Goal: Answer question/provide support: Share knowledge or assist other users

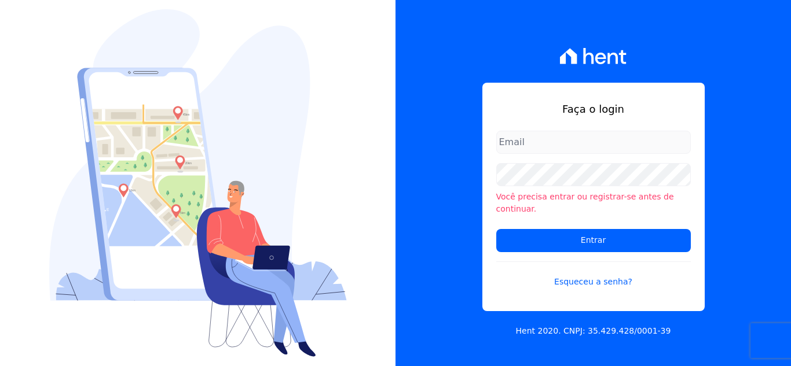
type input "[EMAIL_ADDRESS][DOMAIN_NAME]"
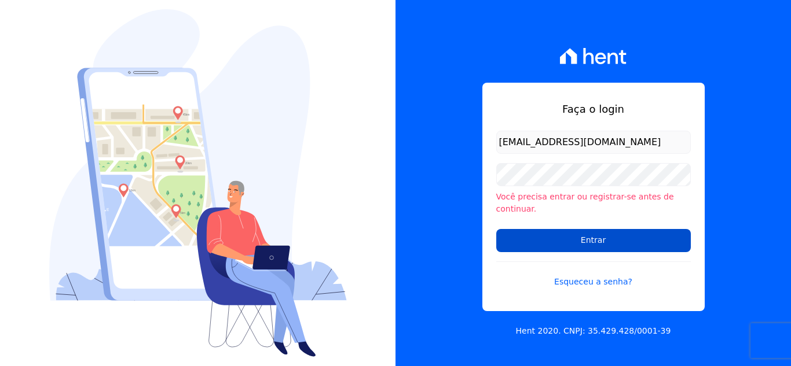
click at [526, 229] on input "Entrar" at bounding box center [593, 240] width 194 height 23
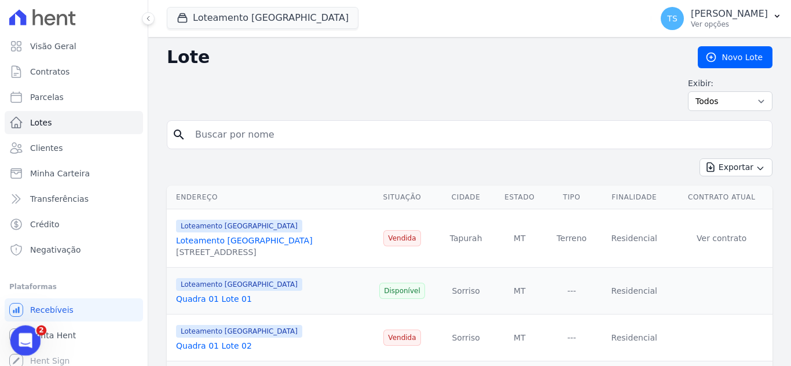
drag, startPoint x: 24, startPoint y: 335, endPoint x: 68, endPoint y: 623, distance: 291.1
click at [24, 335] on icon "Abertura do Messenger da Intercom" at bounding box center [24, 339] width 8 height 9
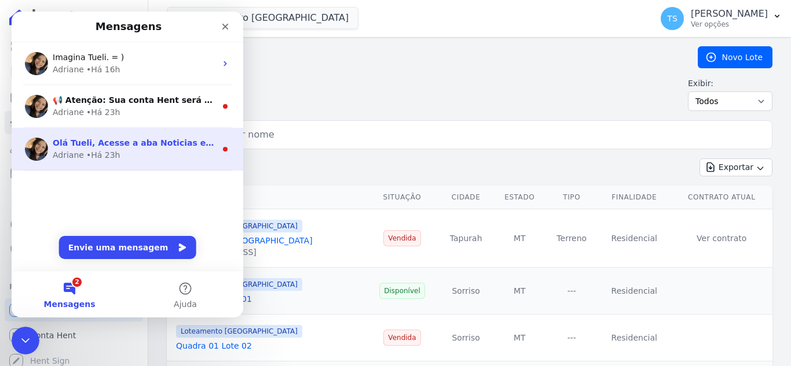
click at [129, 145] on span "Olá Tueli, Acesse a aba Noticias e fique por dentro das novidades Hent. Acabamo…" at bounding box center [404, 142] width 703 height 9
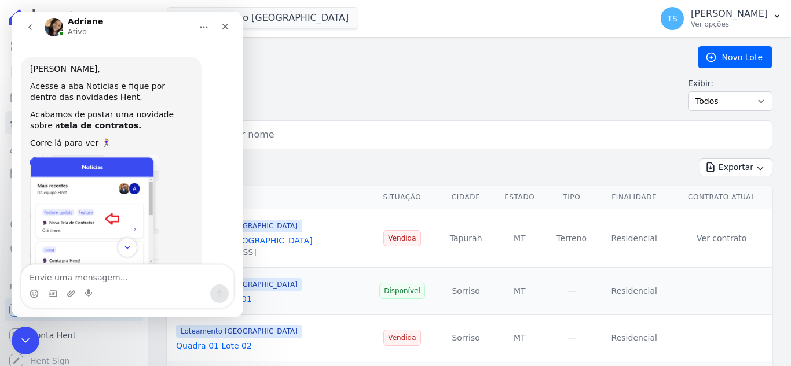
click at [27, 27] on icon "go back" at bounding box center [29, 27] width 9 height 9
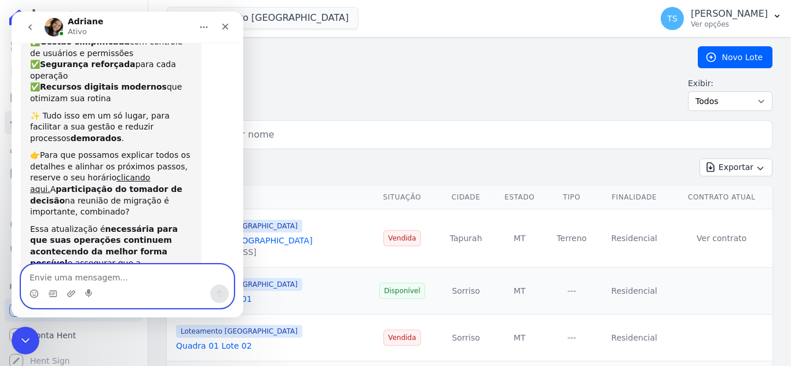
scroll to position [141, 0]
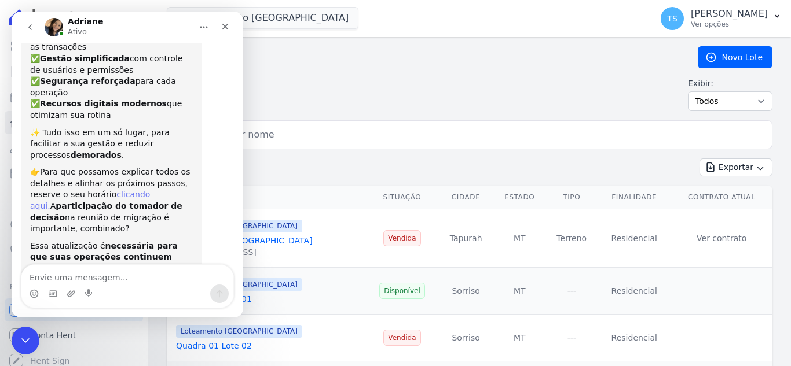
click at [133, 190] on link "clicando aqui." at bounding box center [90, 200] width 120 height 21
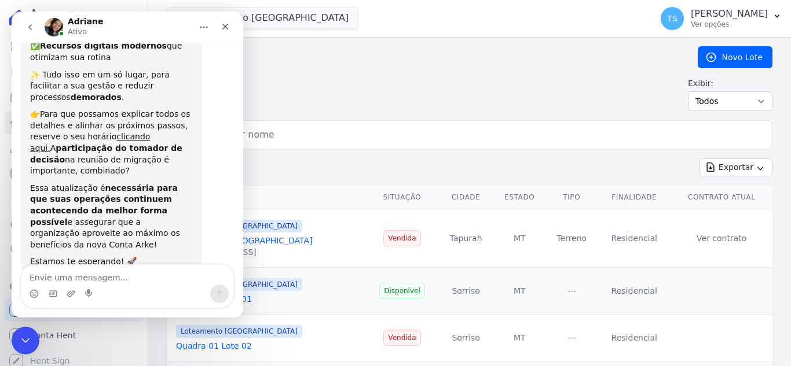
click at [31, 22] on button "go back" at bounding box center [30, 27] width 22 height 22
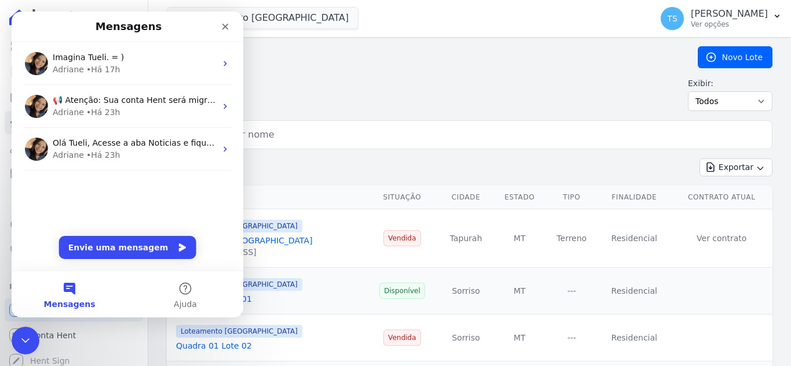
scroll to position [0, 0]
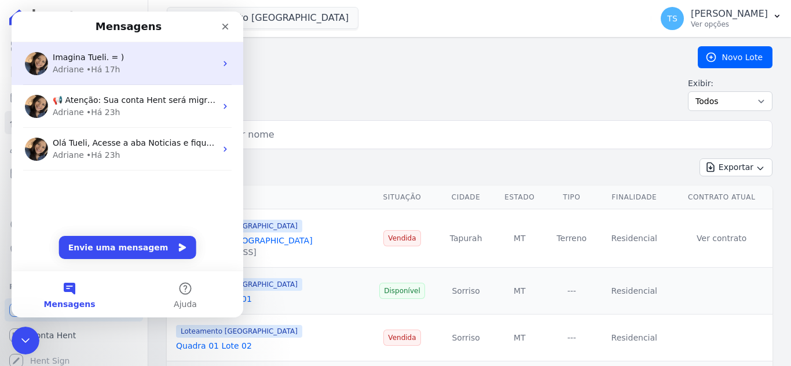
click at [121, 61] on div "Imagina Tueli. = )" at bounding box center [134, 58] width 163 height 12
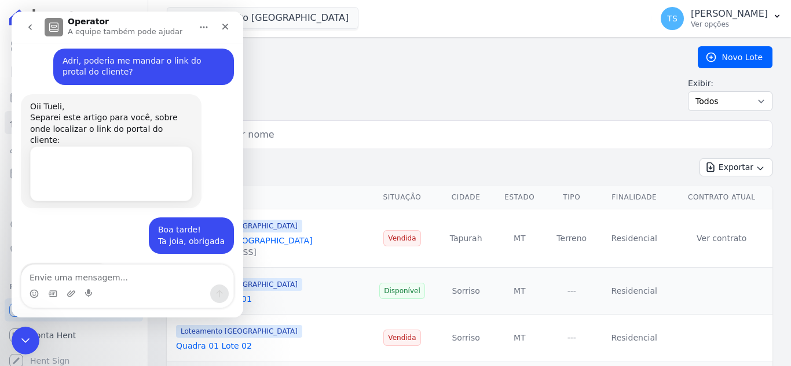
click at [105, 277] on textarea "Envie uma mensagem..." at bounding box center [127, 275] width 212 height 20
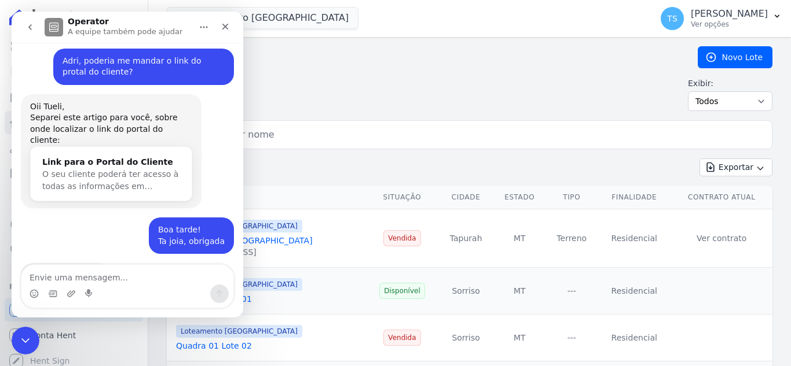
scroll to position [428, 0]
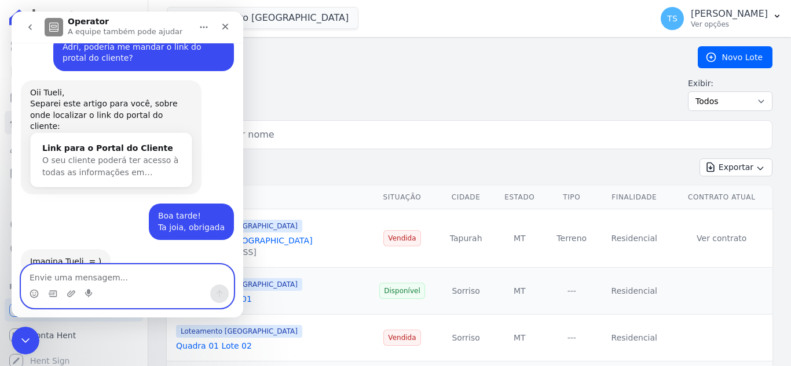
click at [91, 270] on textarea "Envie uma mensagem..." at bounding box center [127, 275] width 212 height 20
type textarea "[PERSON_NAME], bom dia Tudo bem?"
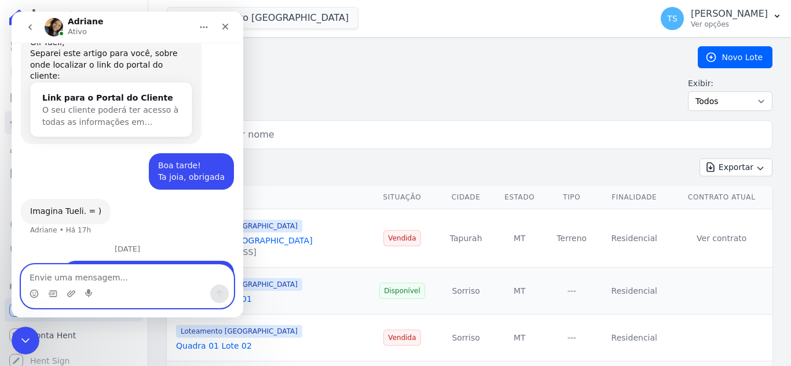
click at [122, 279] on textarea "Envie uma mensagem..." at bounding box center [127, 275] width 212 height 20
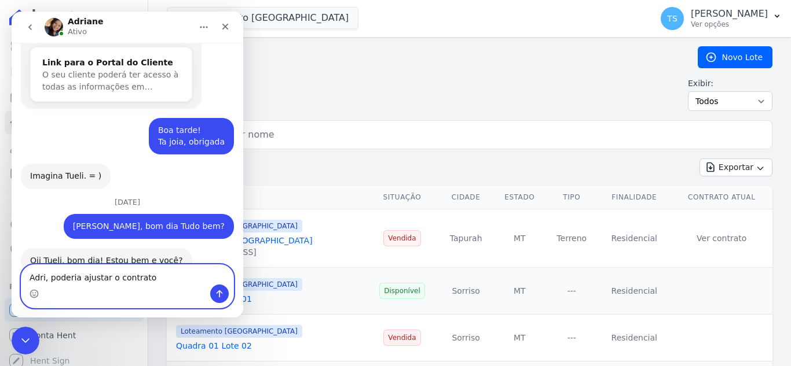
scroll to position [513, 0]
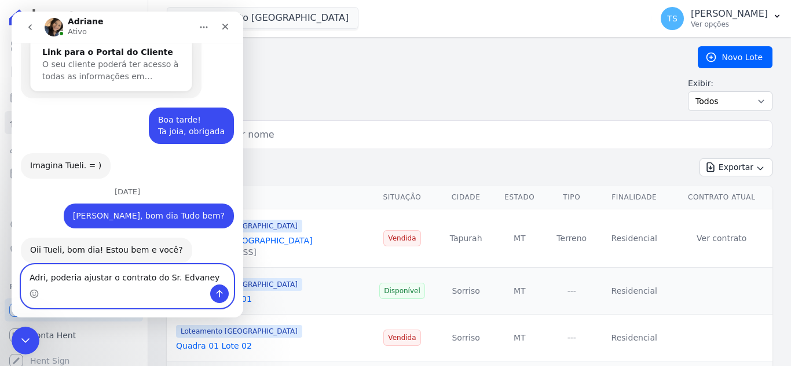
paste textarea "Cliente: [PERSON_NAME] Contrato: A006-278 Valor do lote: R$ 60.000,00 Valor já …"
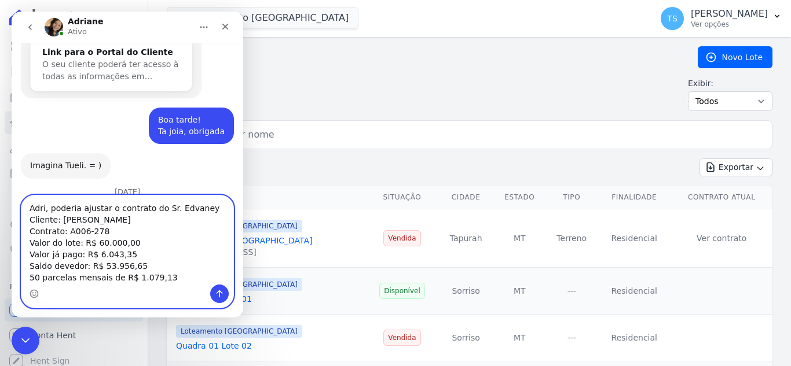
scroll to position [582, 0]
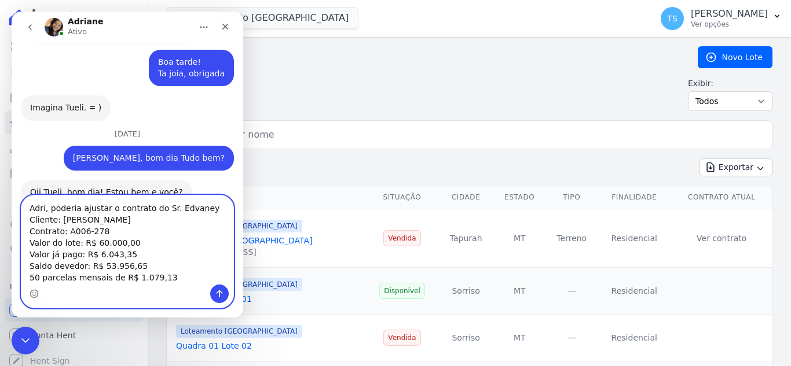
click at [199, 211] on textarea "Adri, poderia ajustar o contrato do Sr. Edvaney Cliente: [PERSON_NAME] Contrato…" at bounding box center [127, 240] width 212 height 89
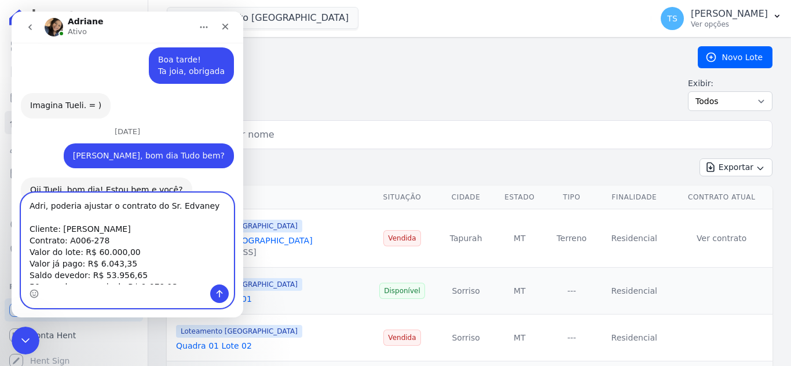
scroll to position [9, 0]
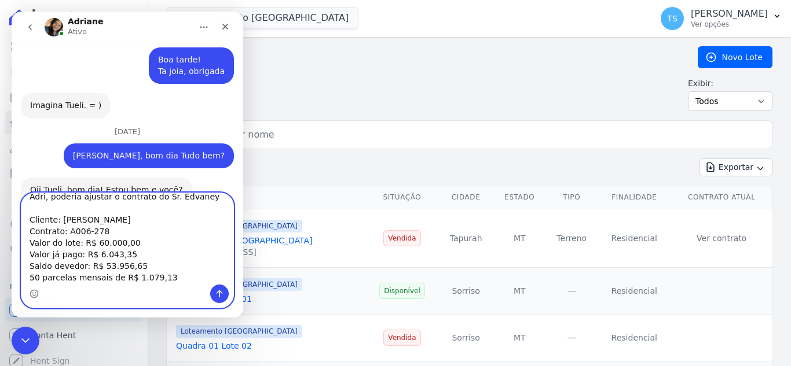
click at [30, 201] on textarea "Adri, poderia ajustar o contrato do Sr. Edvaney Cliente: [PERSON_NAME] Contrato…" at bounding box center [127, 238] width 212 height 91
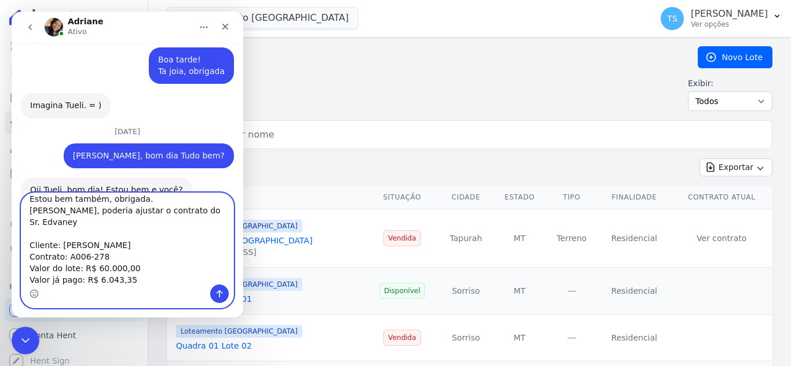
type textarea "Estou bem também, obrigada. [PERSON_NAME], poderia ajustar o contrato do Sr. Ed…"
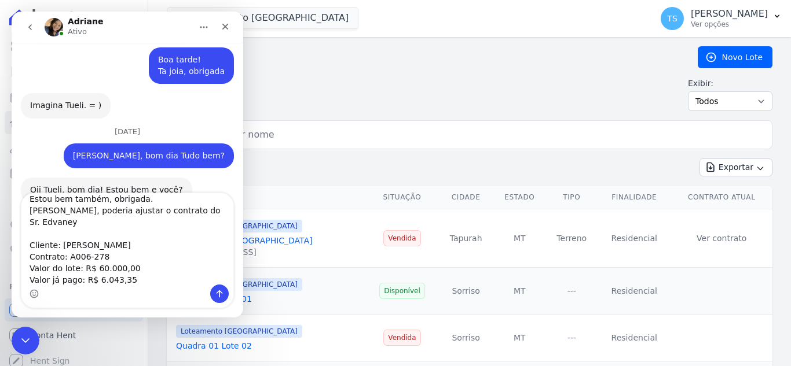
click at [321, 134] on input "search" at bounding box center [477, 134] width 579 height 23
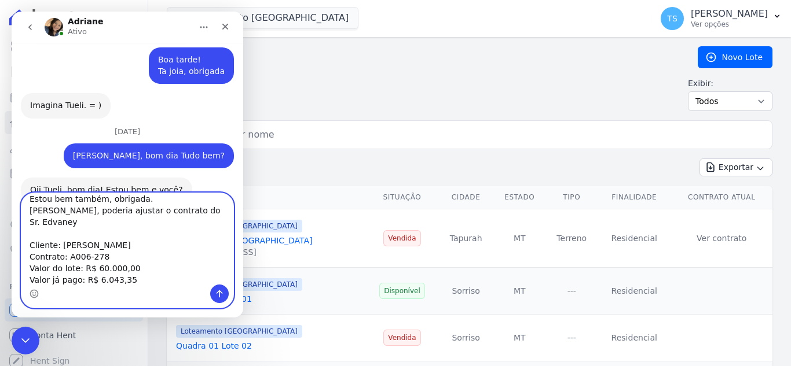
drag, startPoint x: 115, startPoint y: 236, endPoint x: 58, endPoint y: 235, distance: 57.3
click at [58, 235] on textarea "Estou bem também, obrigada. [PERSON_NAME], poderia ajustar o contrato do Sr. Ed…" at bounding box center [127, 238] width 212 height 91
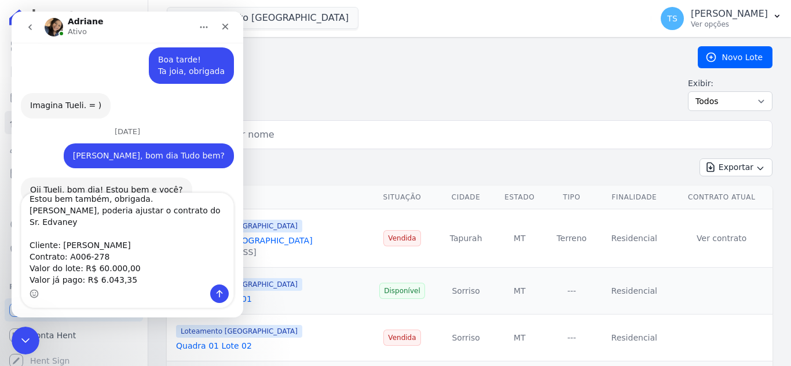
click at [262, 128] on input "search" at bounding box center [477, 134] width 579 height 23
click at [262, 135] on input "search" at bounding box center [477, 134] width 579 height 23
paste input "[PERSON_NAME]"
type input "[PERSON_NAME]"
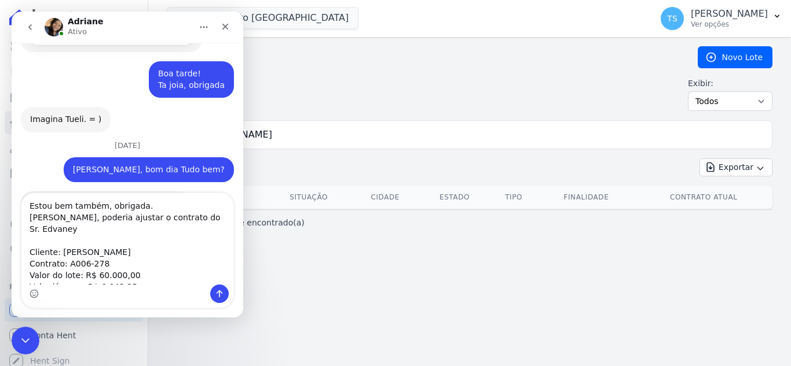
scroll to position [585, 0]
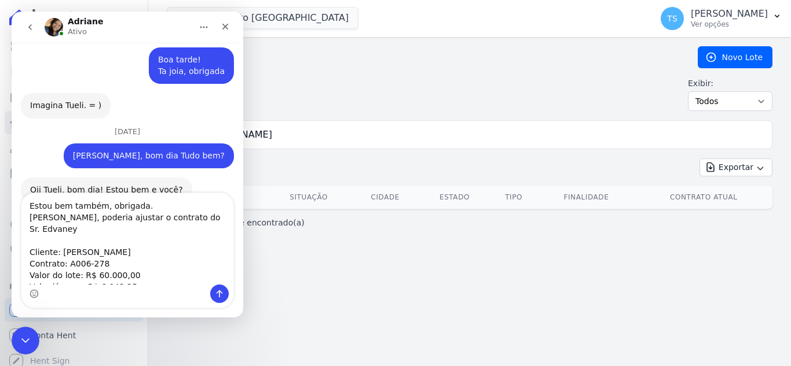
click at [29, 27] on icon "go back" at bounding box center [29, 27] width 3 height 6
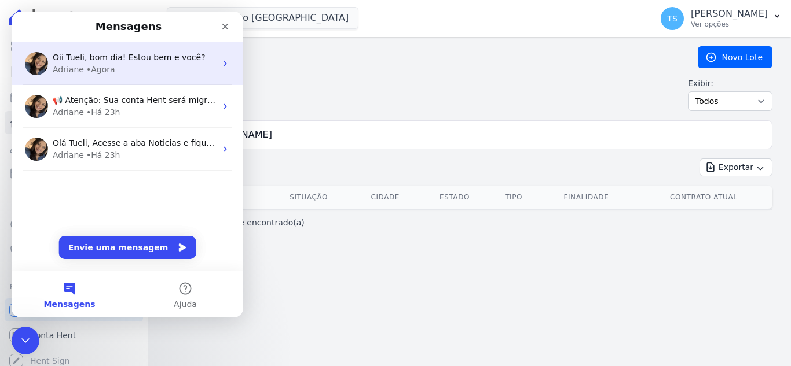
click at [75, 72] on div "Adriane" at bounding box center [68, 70] width 31 height 12
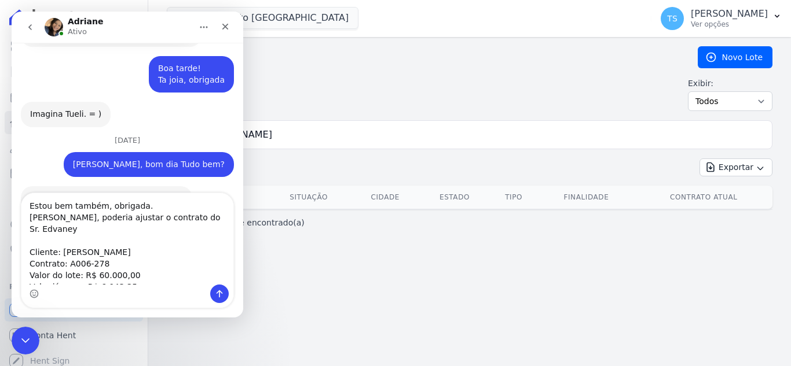
scroll to position [585, 0]
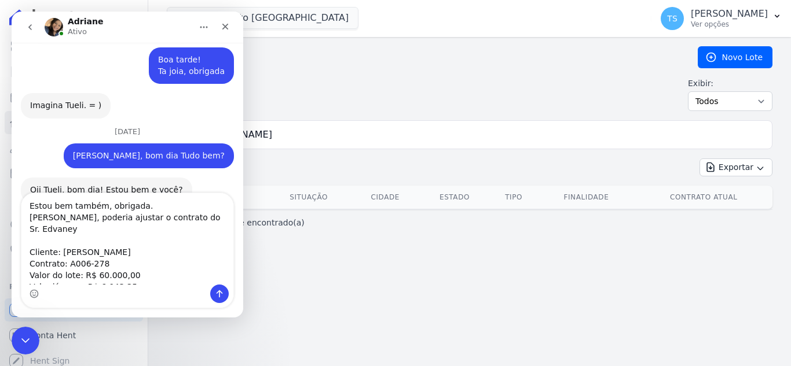
click at [207, 28] on icon "Início" at bounding box center [204, 28] width 8 height 2
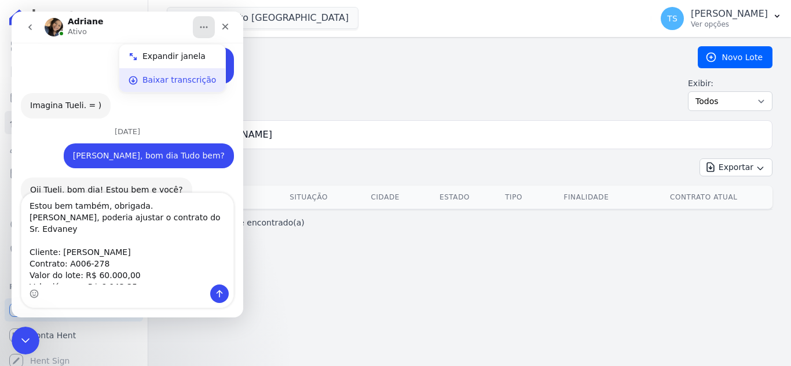
click at [182, 81] on div "Baixar transcrição" at bounding box center [179, 80] width 74 height 12
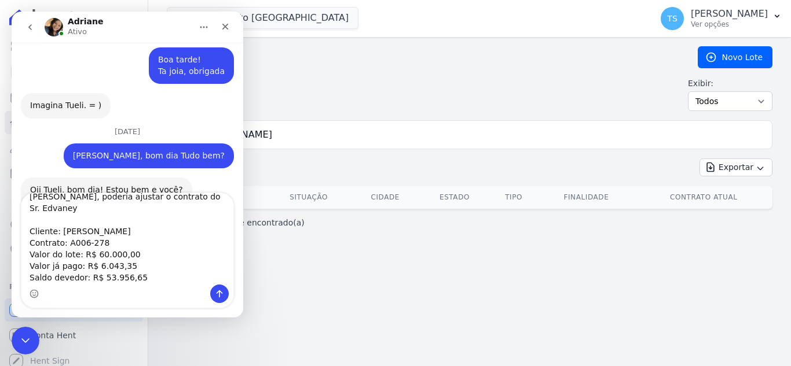
scroll to position [611, 0]
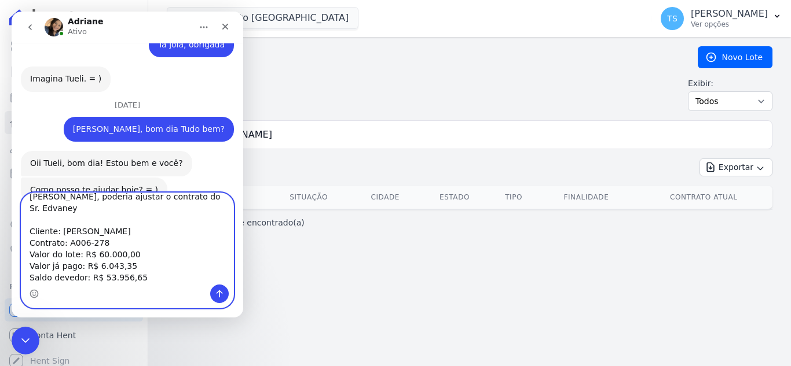
click at [183, 277] on textarea "Estou bem também, obrigada. [PERSON_NAME], poderia ajustar o contrato do Sr. Ed…" at bounding box center [127, 238] width 212 height 91
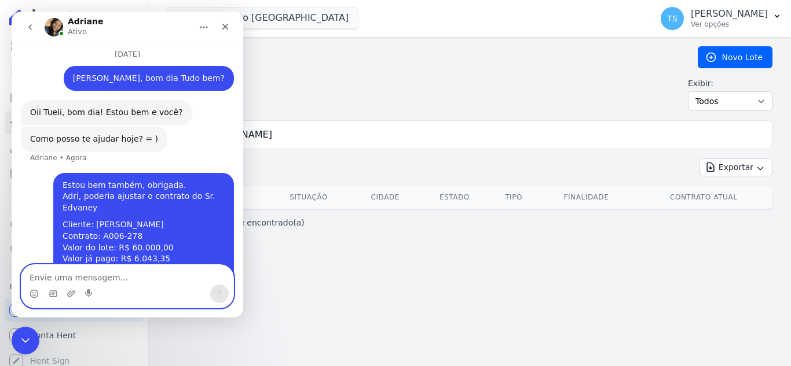
scroll to position [670, 0]
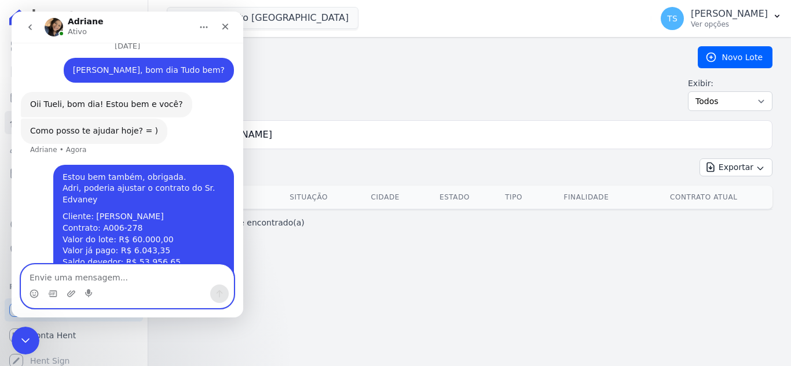
click at [183, 277] on textarea "Envie uma mensagem..." at bounding box center [127, 275] width 212 height 20
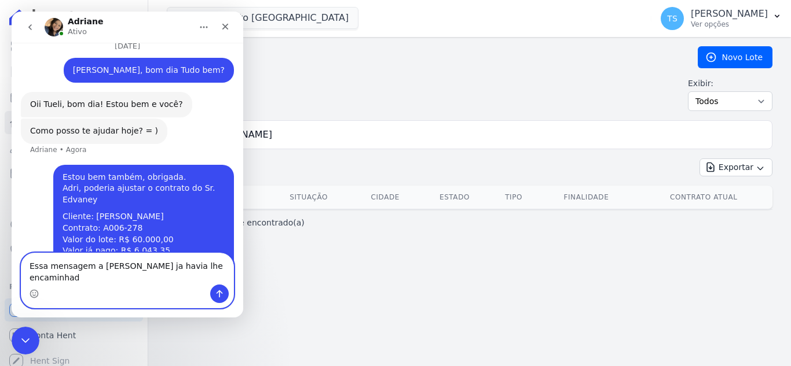
type textarea "Essa mensagem a [PERSON_NAME] ja havia lhe encaminhado"
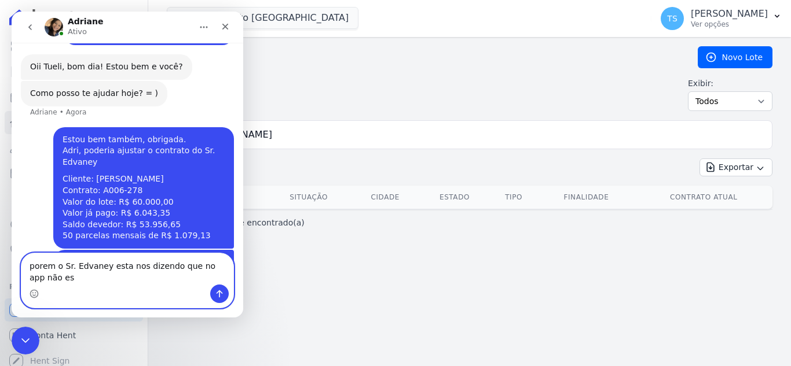
scroll to position [719, 0]
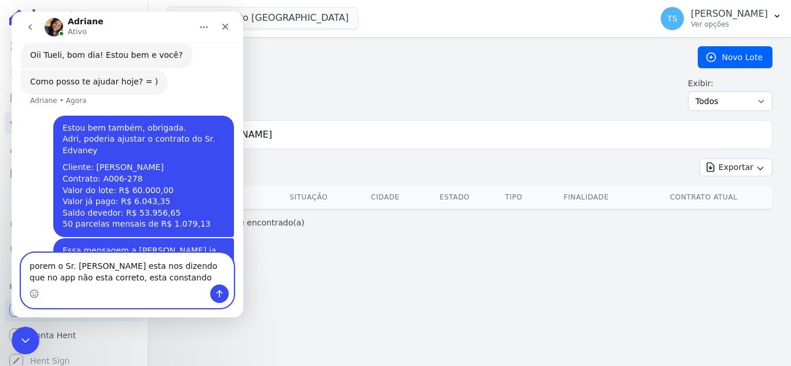
type textarea "porem o Sr. Edvaney esta nos dizendo que no app não esta correto, esta constand…"
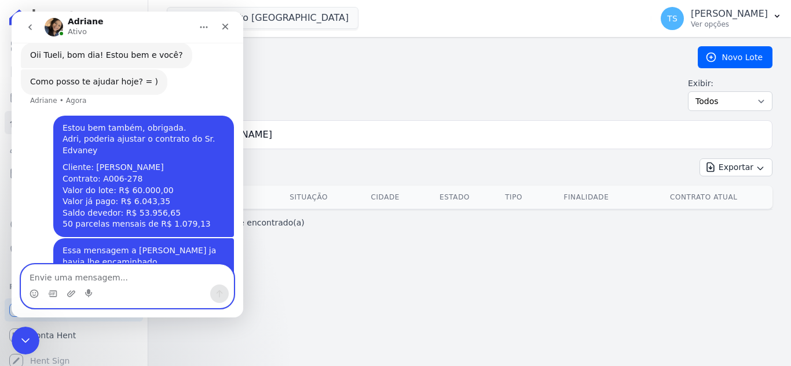
scroll to position [757, 0]
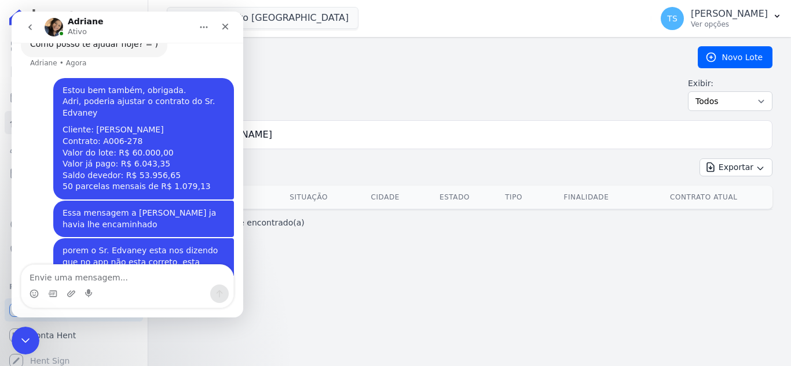
click at [384, 266] on div "Lote [GEOGRAPHIC_DATA] Exibir: Todos Disponíveis Vendidas Reservadas Indisponív…" at bounding box center [469, 201] width 642 height 329
click at [229, 26] on icon "Fechar" at bounding box center [225, 26] width 9 height 9
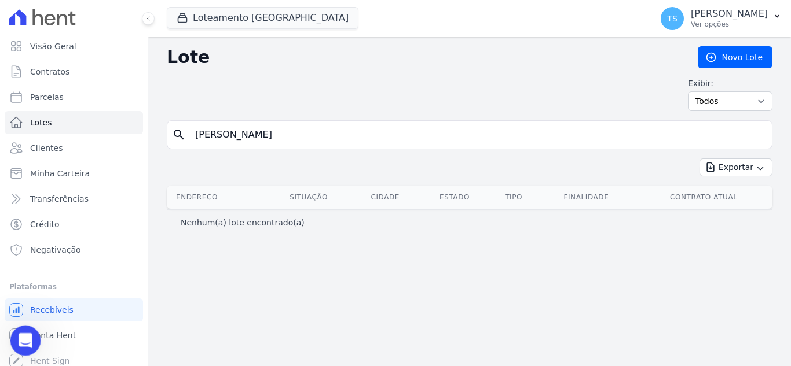
click at [20, 333] on icon "Abertura do Messenger da Intercom" at bounding box center [23, 339] width 19 height 19
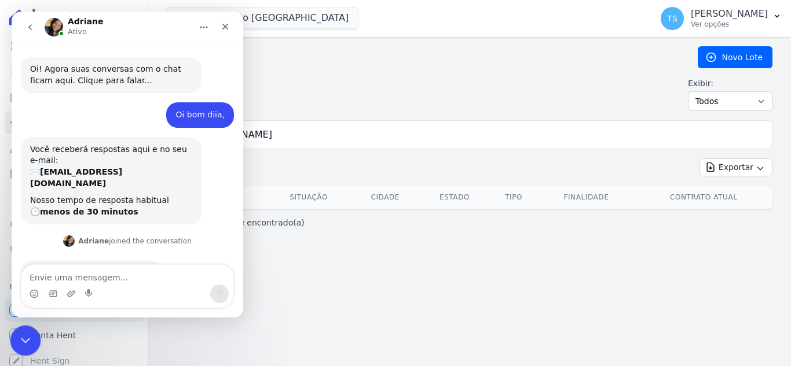
click at [20, 333] on icon "Encerramento do Messenger da Intercom" at bounding box center [24, 339] width 14 height 14
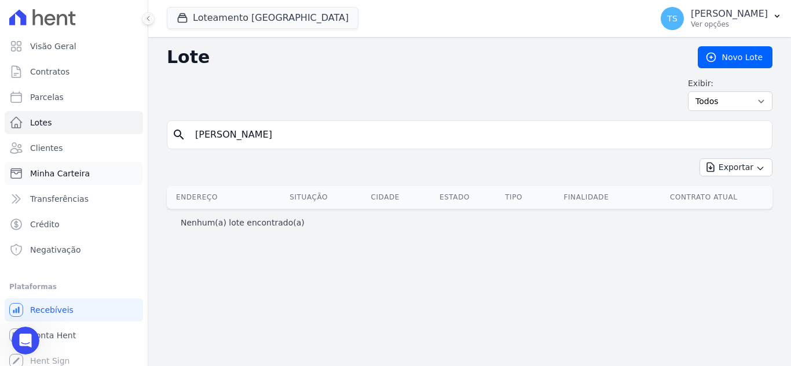
click at [54, 170] on span "Minha Carteira" at bounding box center [60, 174] width 60 height 12
drag, startPoint x: 211, startPoint y: 135, endPoint x: 168, endPoint y: 135, distance: 42.8
click at [168, 135] on div "search [PERSON_NAME]" at bounding box center [469, 134] width 605 height 29
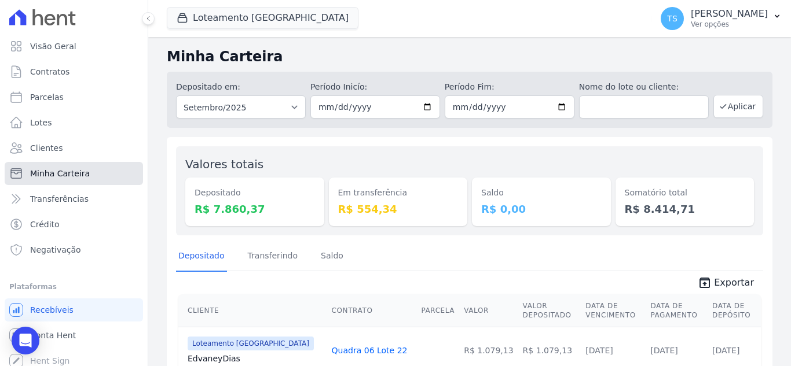
click at [63, 172] on span "Minha Carteira" at bounding box center [60, 174] width 60 height 12
click at [617, 109] on input "text" at bounding box center [644, 107] width 130 height 23
paste input "[PERSON_NAME]"
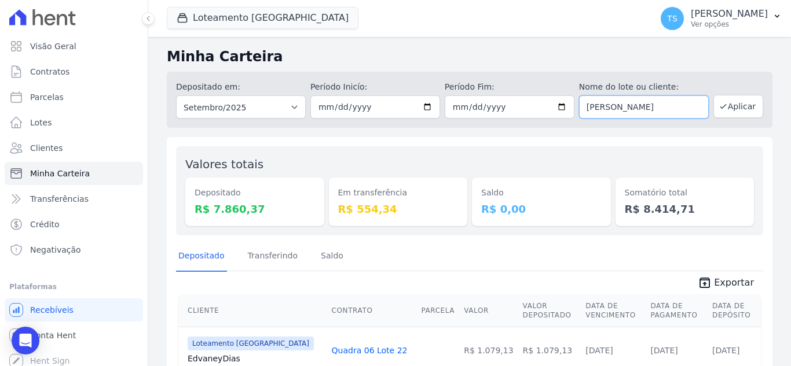
type input "[PERSON_NAME]"
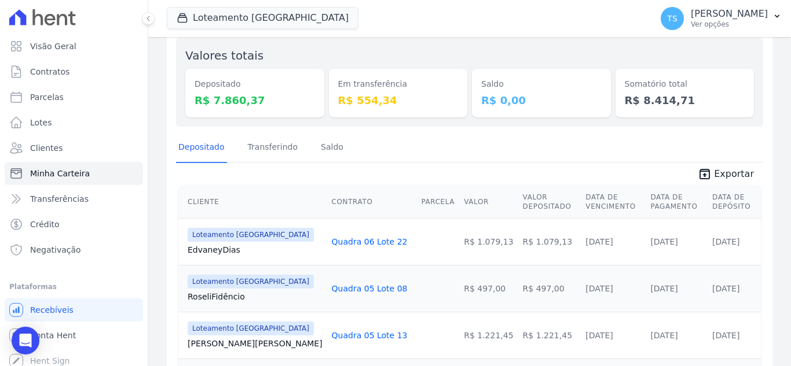
scroll to position [174, 0]
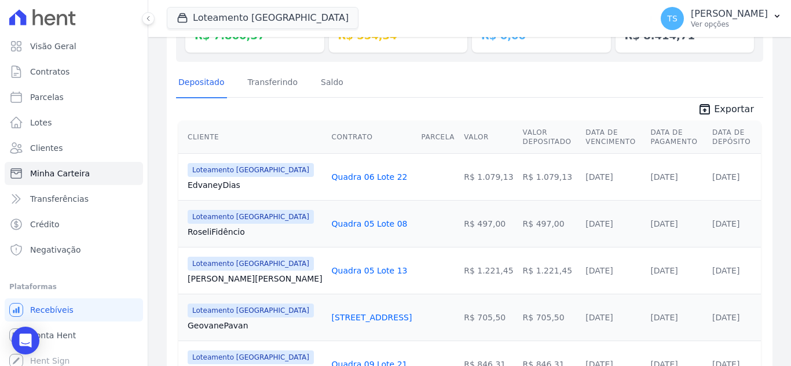
click at [332, 178] on link "Quadra 06 Lote 22" at bounding box center [370, 176] width 76 height 9
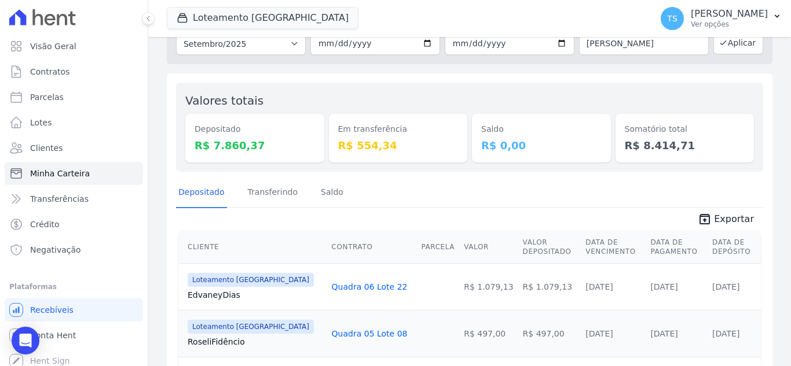
scroll to position [174, 0]
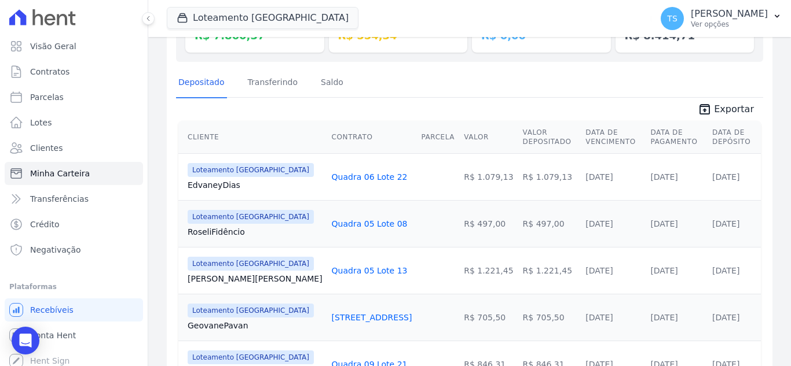
click at [332, 177] on link "Quadra 06 Lote 22" at bounding box center [370, 176] width 76 height 9
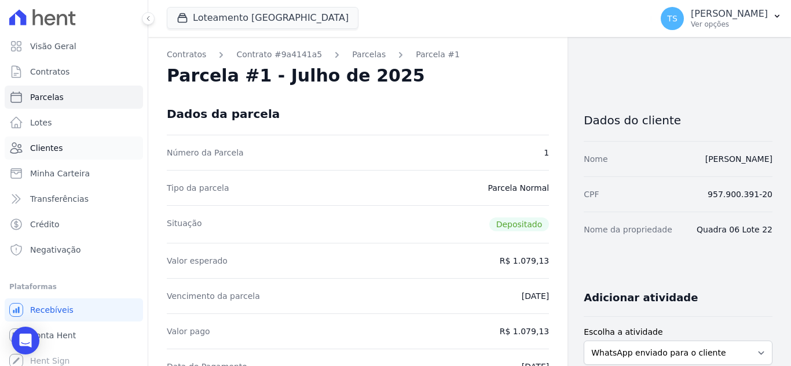
click at [53, 151] on span "Clientes" at bounding box center [46, 148] width 32 height 12
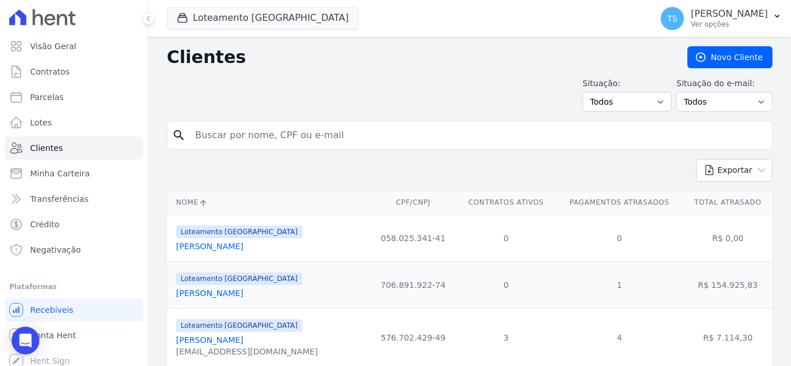
click at [256, 138] on input "search" at bounding box center [477, 135] width 579 height 23
paste input "[PERSON_NAME]"
drag, startPoint x: 248, startPoint y: 134, endPoint x: 256, endPoint y: 134, distance: 7.5
click at [249, 134] on input "[PERSON_NAME]" at bounding box center [477, 135] width 579 height 23
type input "[PERSON_NAME]"
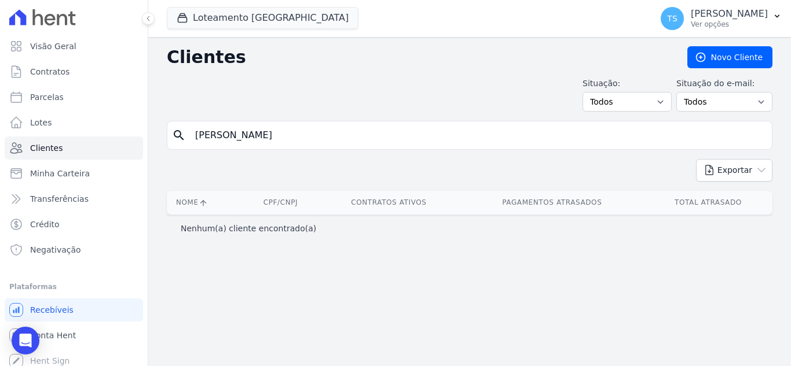
click at [326, 134] on input "[PERSON_NAME]" at bounding box center [477, 135] width 579 height 23
type input "Edvaney"
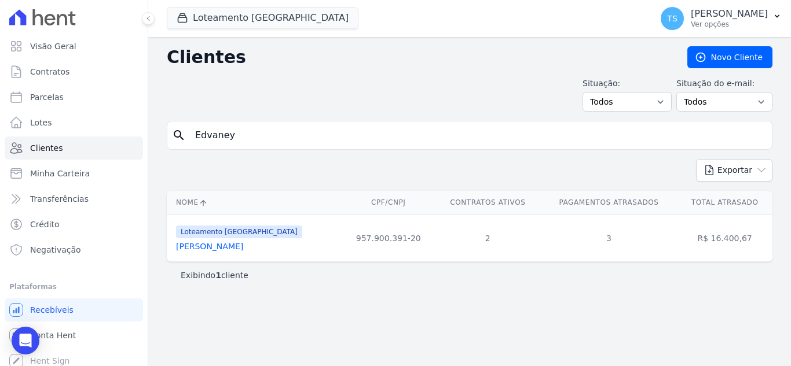
click at [220, 248] on link "[PERSON_NAME]" at bounding box center [209, 246] width 67 height 9
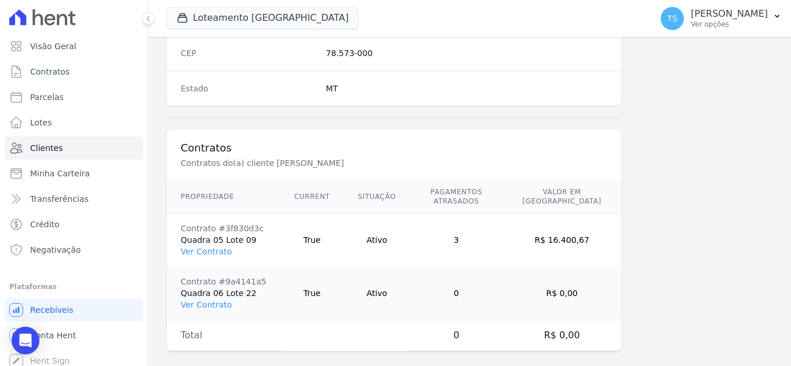
scroll to position [770, 0]
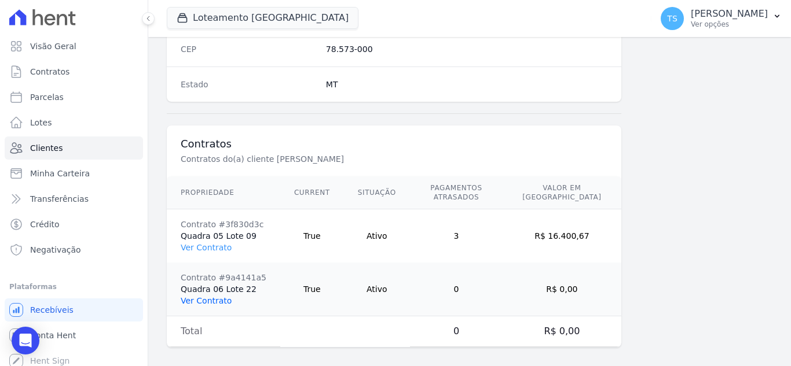
click at [205, 296] on link "Ver Contrato" at bounding box center [206, 300] width 51 height 9
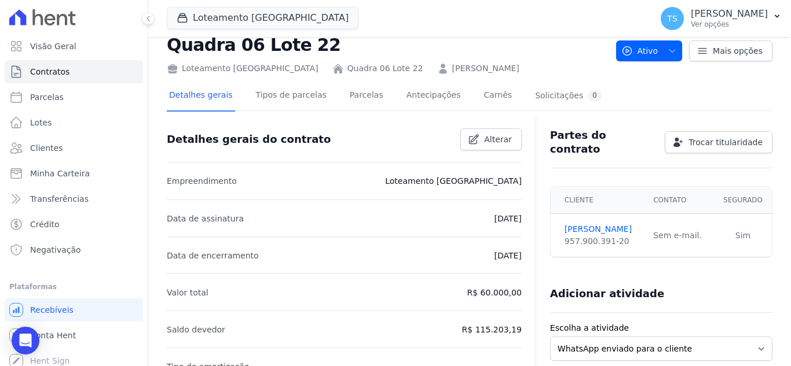
scroll to position [58, 0]
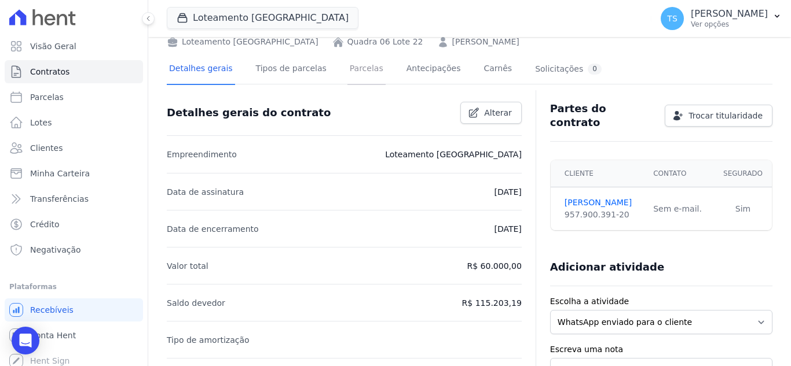
click at [352, 69] on link "Parcelas" at bounding box center [366, 69] width 38 height 31
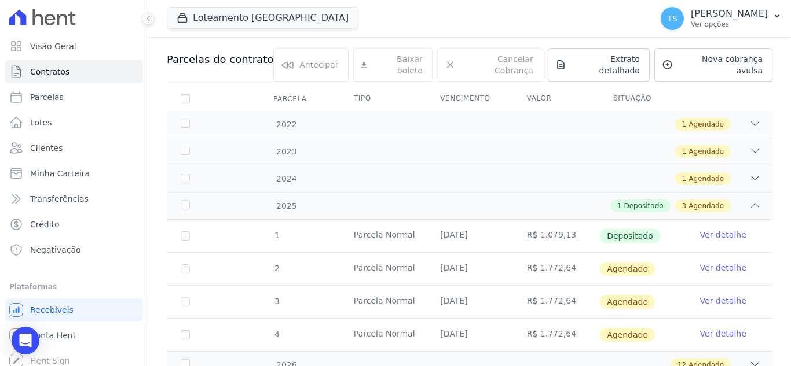
scroll to position [116, 0]
click at [749, 117] on icon at bounding box center [755, 123] width 12 height 12
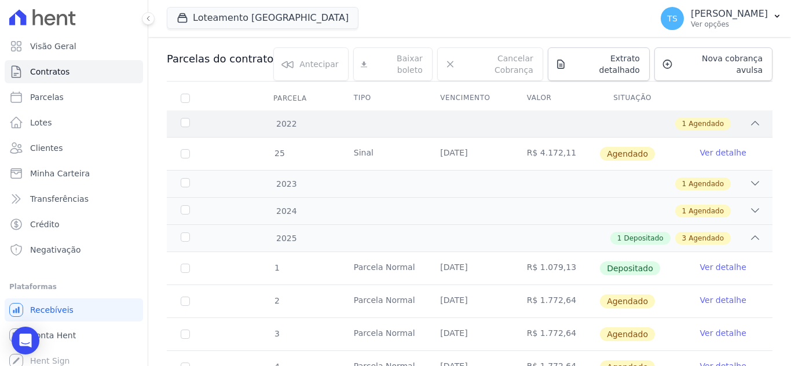
click at [749, 117] on icon at bounding box center [755, 123] width 12 height 12
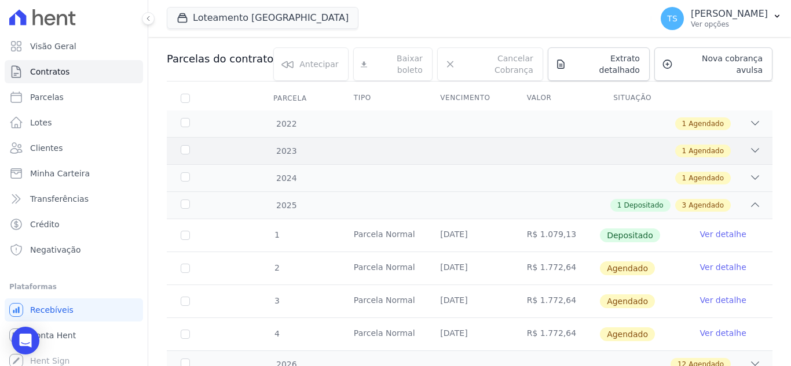
click at [749, 145] on icon at bounding box center [755, 151] width 12 height 12
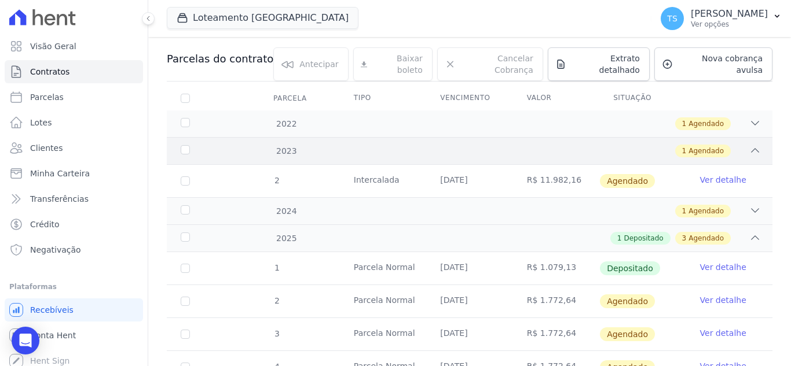
click at [749, 145] on icon at bounding box center [755, 151] width 12 height 12
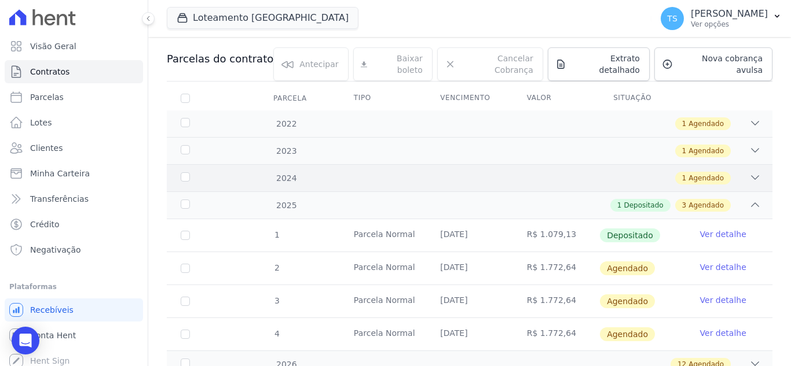
click at [749, 172] on icon at bounding box center [755, 178] width 12 height 12
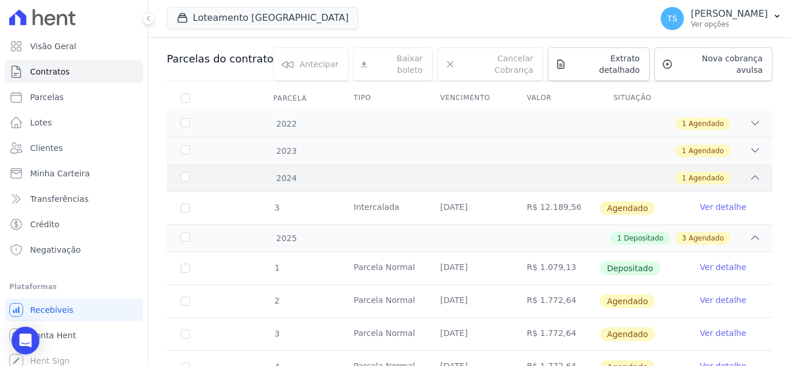
click at [749, 172] on icon at bounding box center [755, 178] width 12 height 12
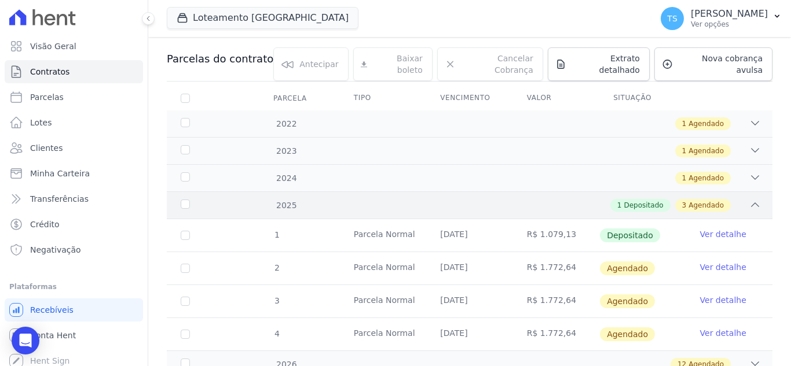
click at [751, 203] on icon at bounding box center [755, 204] width 8 height 3
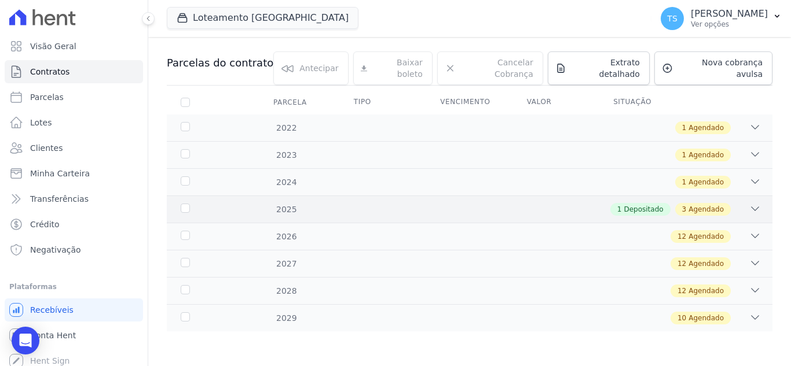
scroll to position [102, 0]
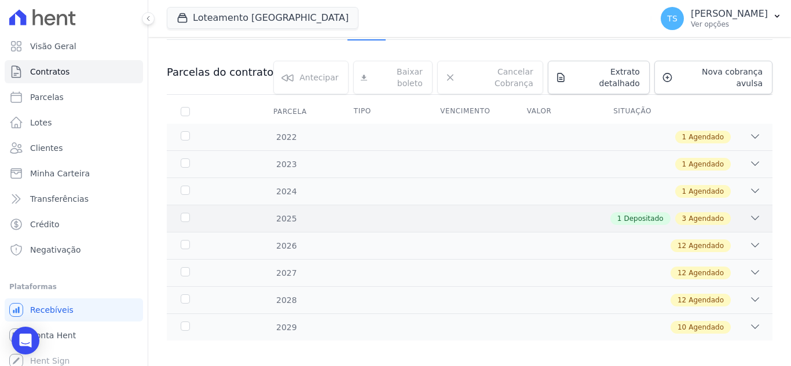
click at [745, 194] on div "2024 1 Agendado" at bounding box center [469, 191] width 605 height 27
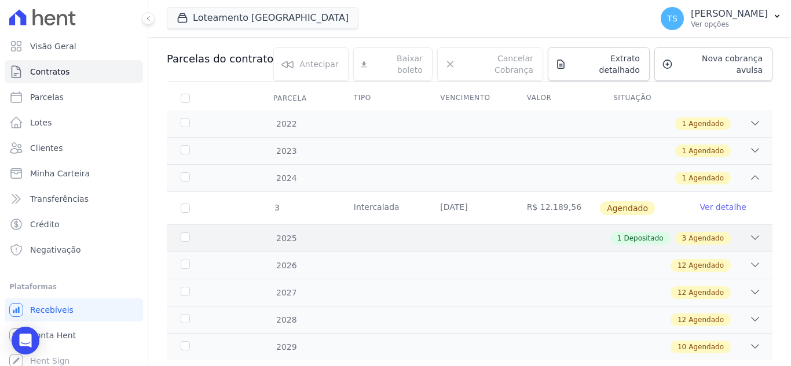
click at [745, 194] on td "Ver detalhe" at bounding box center [729, 208] width 86 height 32
click at [749, 172] on icon at bounding box center [755, 178] width 12 height 12
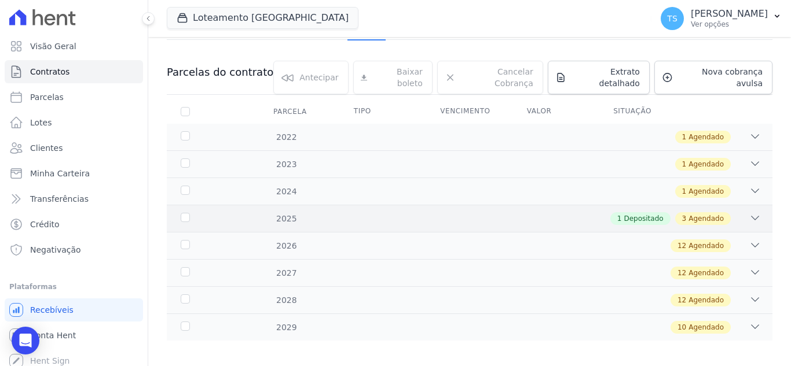
click at [749, 212] on icon at bounding box center [755, 218] width 12 height 12
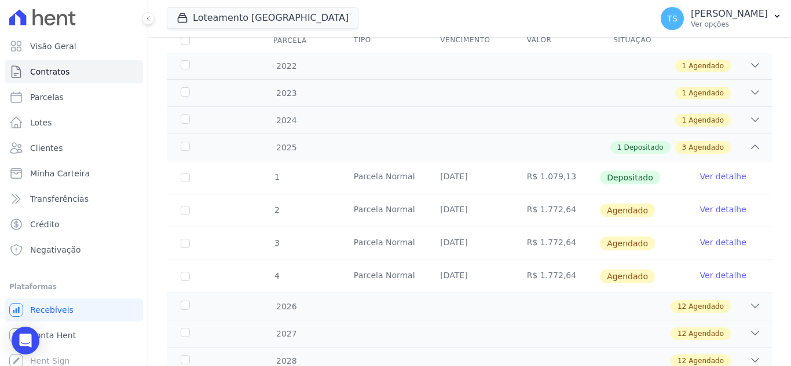
scroll to position [232, 0]
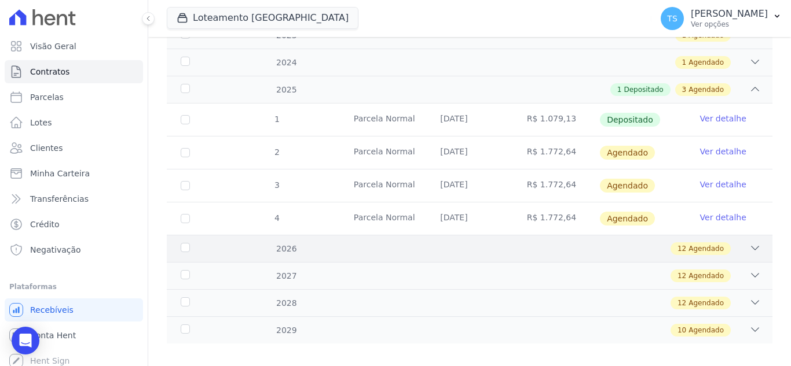
click at [749, 243] on icon at bounding box center [755, 249] width 12 height 12
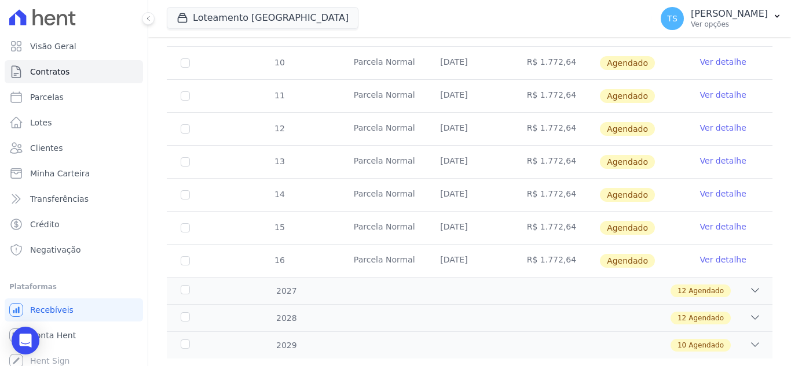
scroll to position [630, 0]
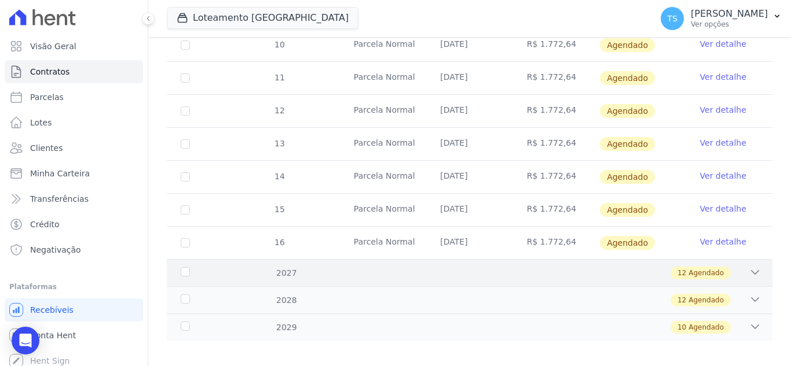
click at [751, 271] on icon at bounding box center [755, 272] width 8 height 3
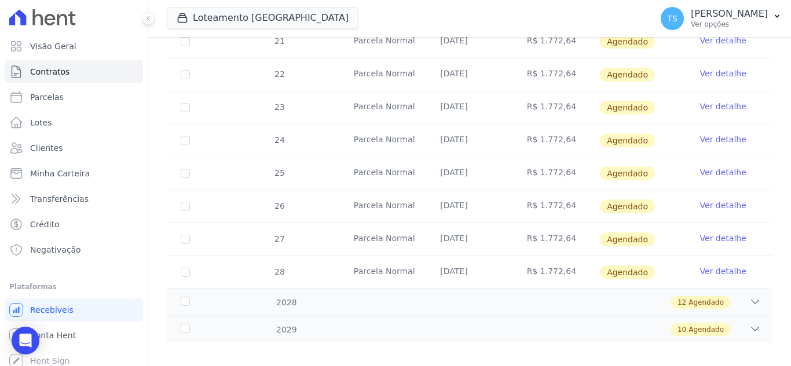
scroll to position [1026, 0]
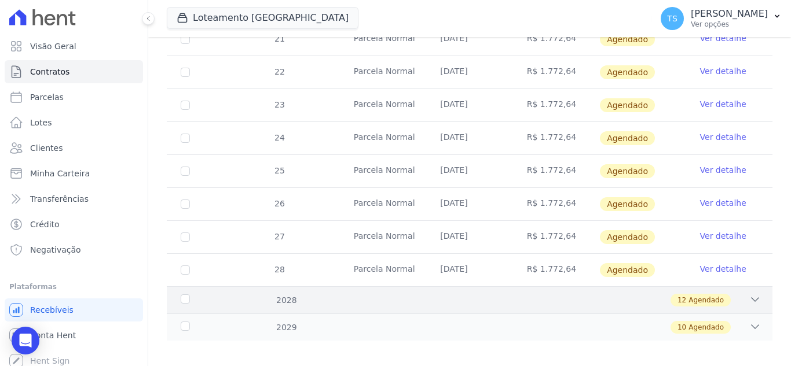
click at [749, 294] on icon at bounding box center [755, 300] width 12 height 12
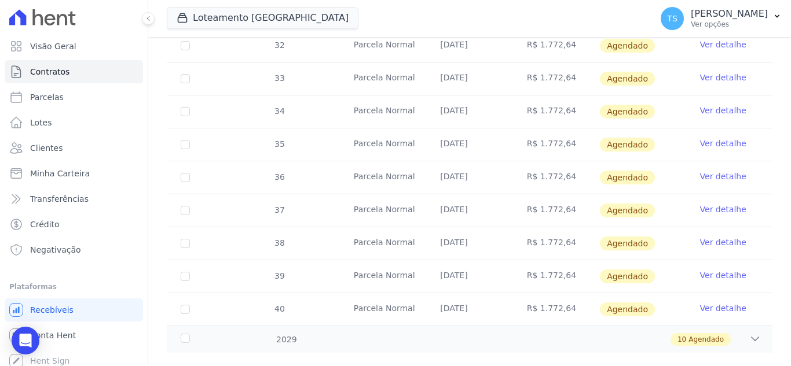
scroll to position [1422, 0]
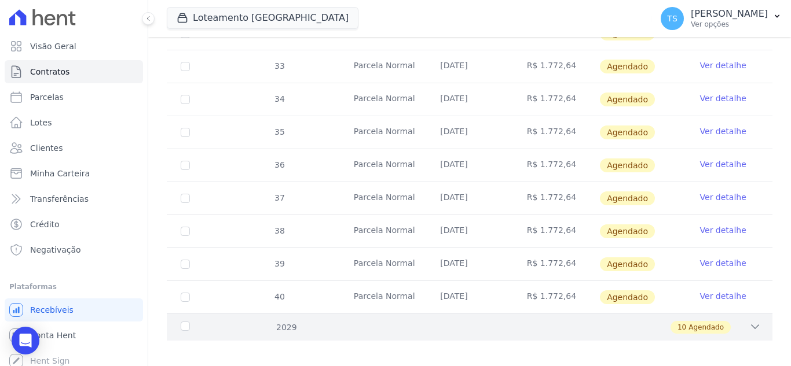
click at [749, 321] on icon at bounding box center [755, 327] width 12 height 12
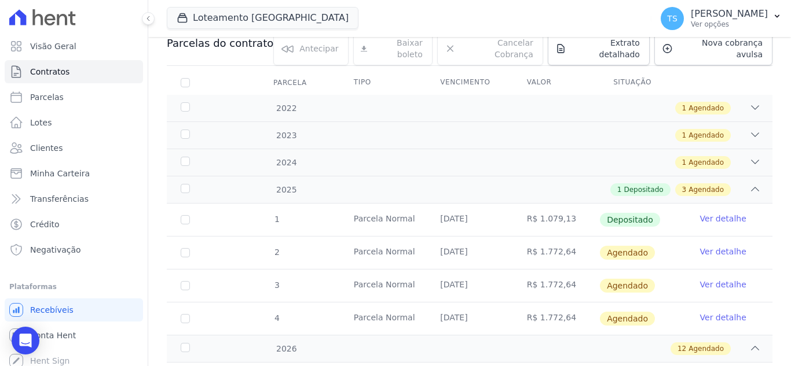
scroll to position [74, 0]
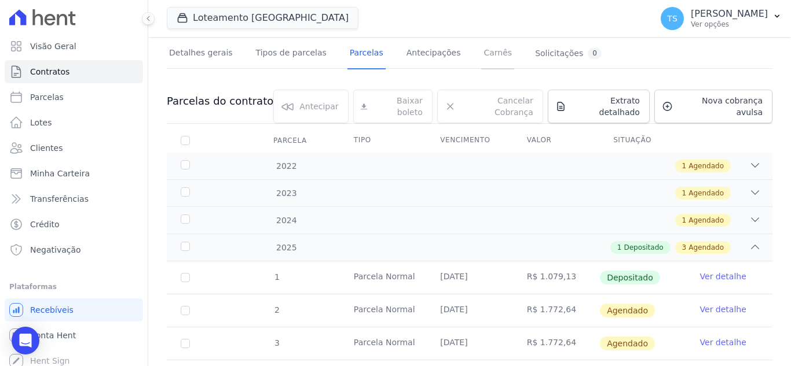
click at [481, 49] on link "Carnês" at bounding box center [497, 54] width 33 height 31
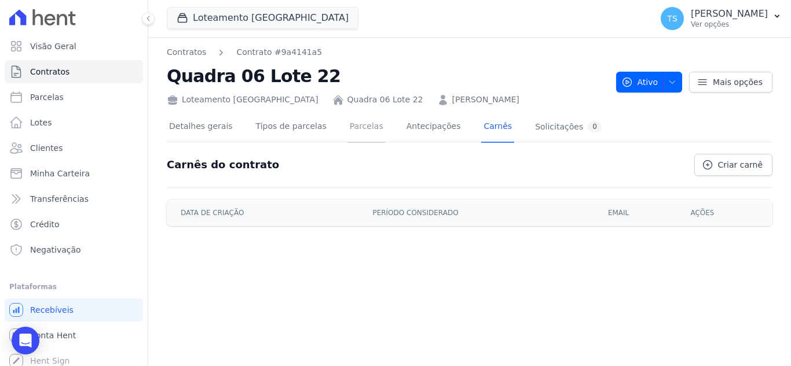
click at [351, 127] on link "Parcelas" at bounding box center [366, 127] width 38 height 31
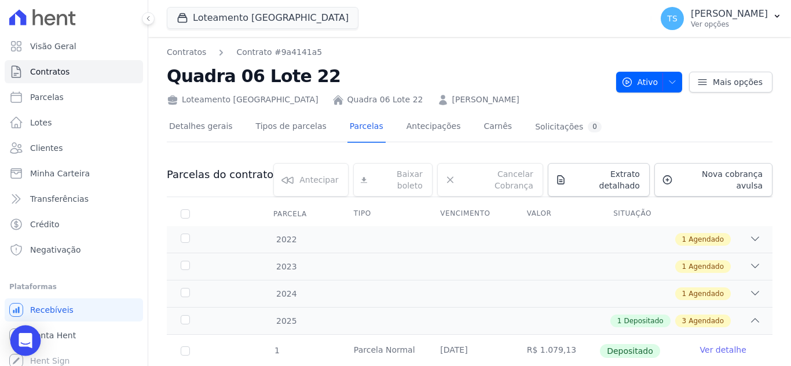
click at [28, 339] on icon "Open Intercom Messenger" at bounding box center [25, 340] width 13 height 15
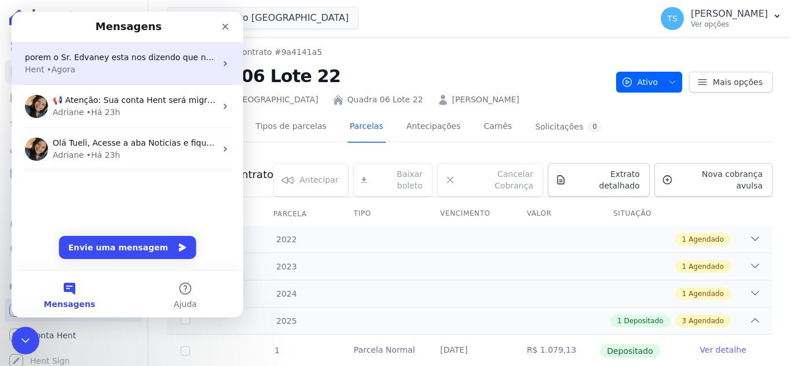
click at [120, 65] on div "Hent • Agora" at bounding box center [120, 70] width 191 height 12
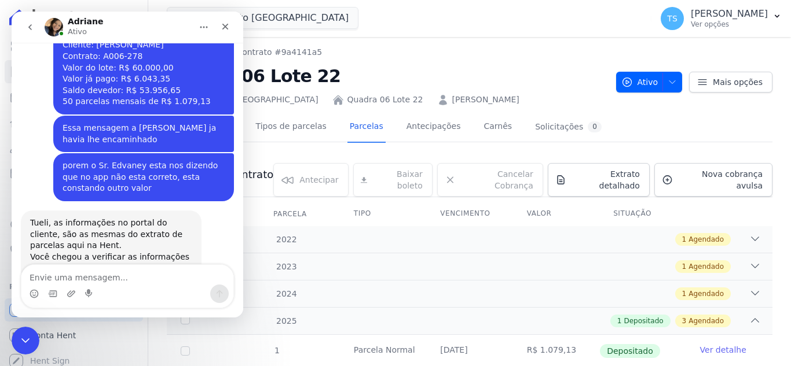
scroll to position [837, 0]
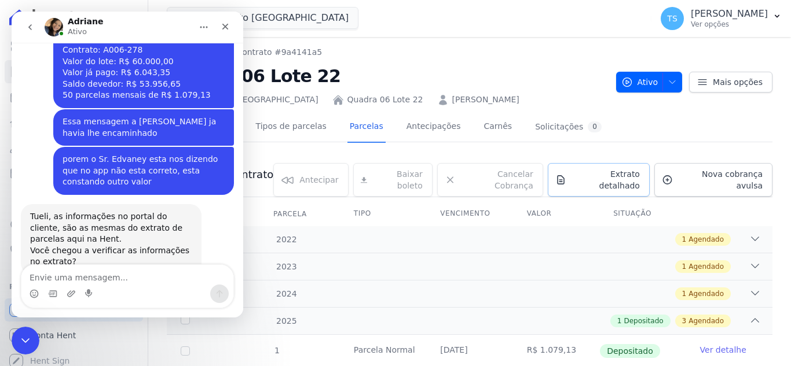
click at [594, 178] on span "Extrato detalhado" at bounding box center [605, 179] width 69 height 23
click at [759, 174] on span "Exportar PDF" at bounding box center [753, 176] width 61 height 12
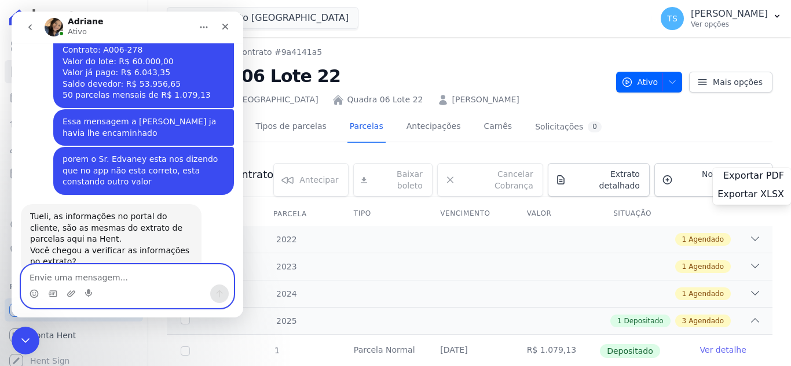
click at [90, 280] on textarea "Envie uma mensagem..." at bounding box center [127, 275] width 212 height 20
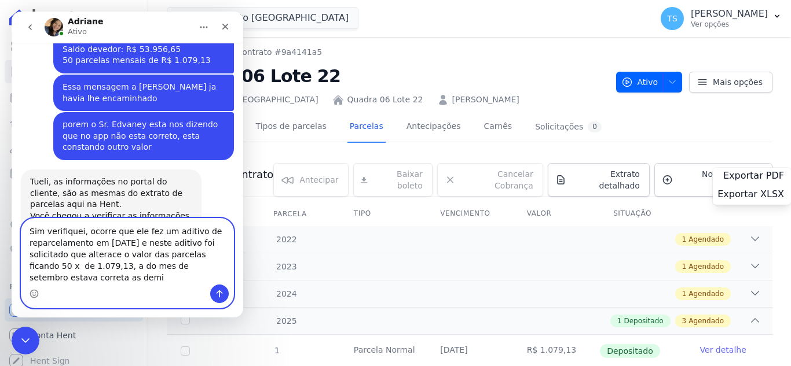
scroll to position [883, 0]
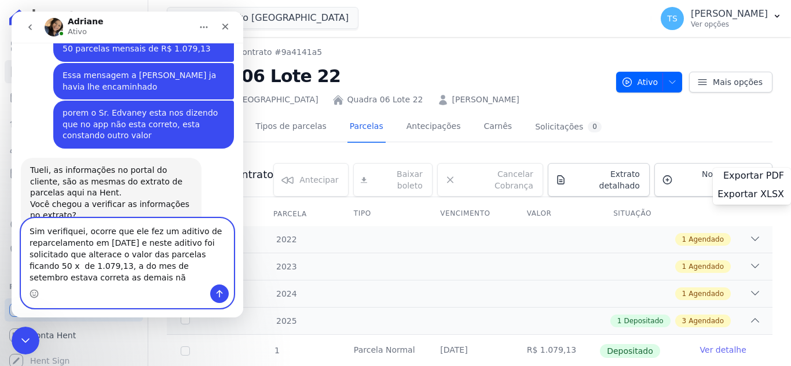
type textarea "Sim verifiquei, ocorre que ele fez um aditivo de reparcelamento em [DATE] e nes…"
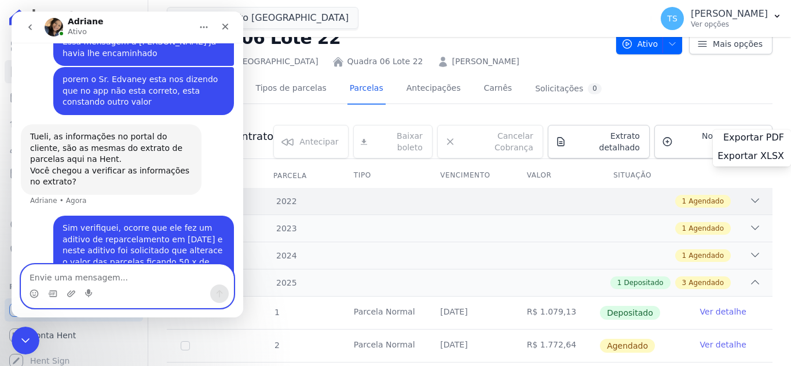
scroll to position [58, 0]
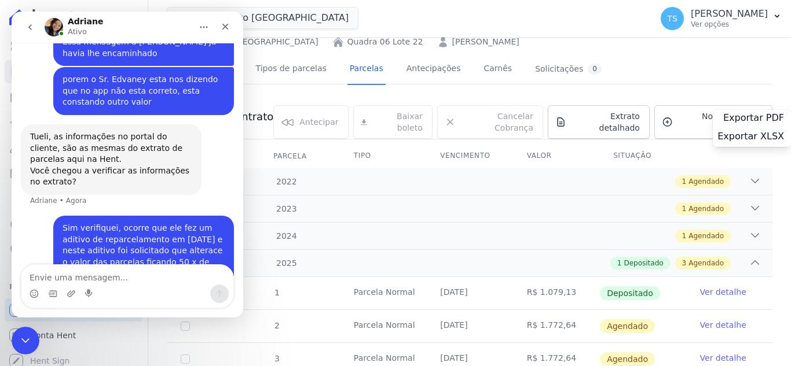
click at [677, 60] on div "Detalhes gerais Tipos de parcelas [GEOGRAPHIC_DATA] Antecipações Carnês Solicit…" at bounding box center [469, 69] width 605 height 29
click at [229, 31] on div "Fechar" at bounding box center [225, 26] width 21 height 21
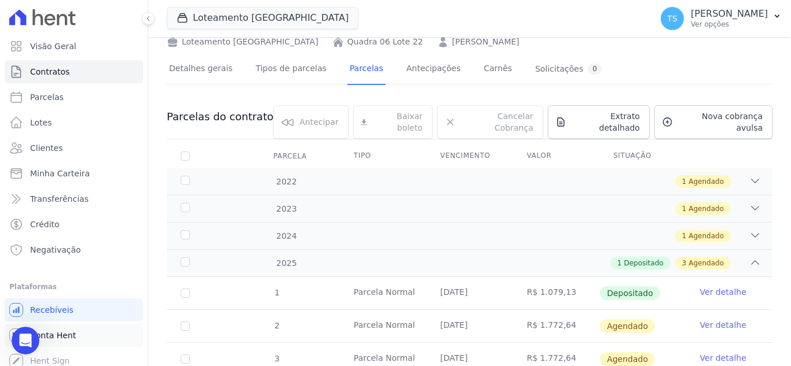
scroll to position [917, 0]
click at [21, 343] on icon "Abertura do Messenger da Intercom" at bounding box center [23, 339] width 19 height 19
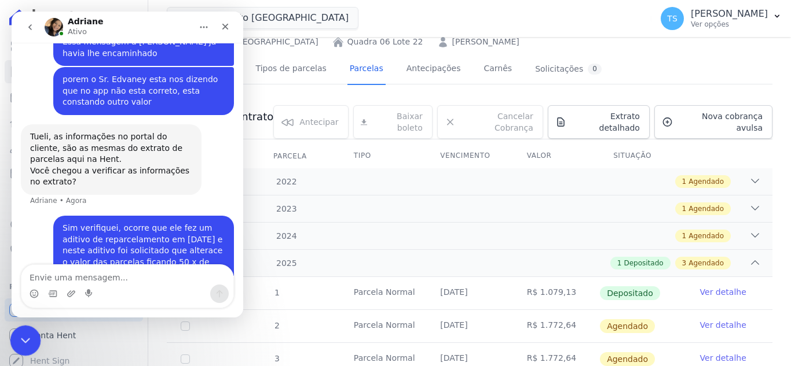
click at [24, 341] on icon "Encerramento do Messenger da Intercom" at bounding box center [24, 339] width 14 height 14
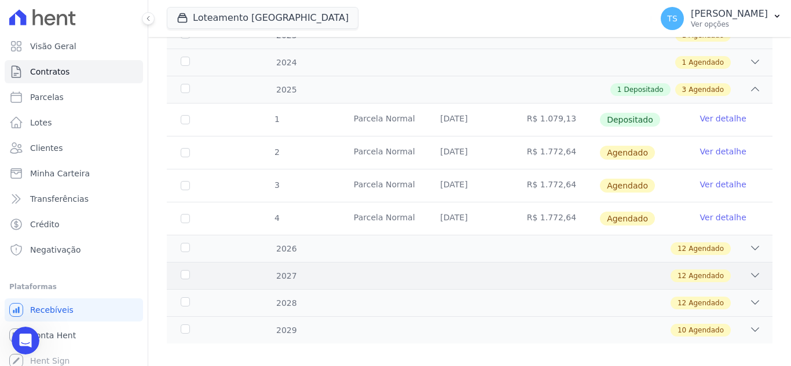
scroll to position [234, 0]
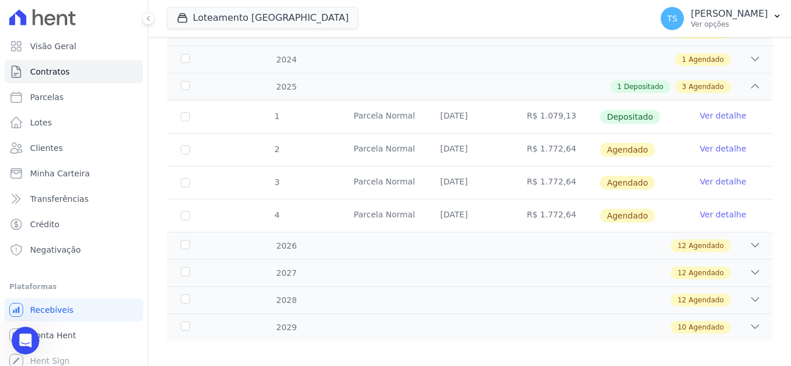
click at [721, 143] on link "Ver detalhe" at bounding box center [723, 149] width 46 height 12
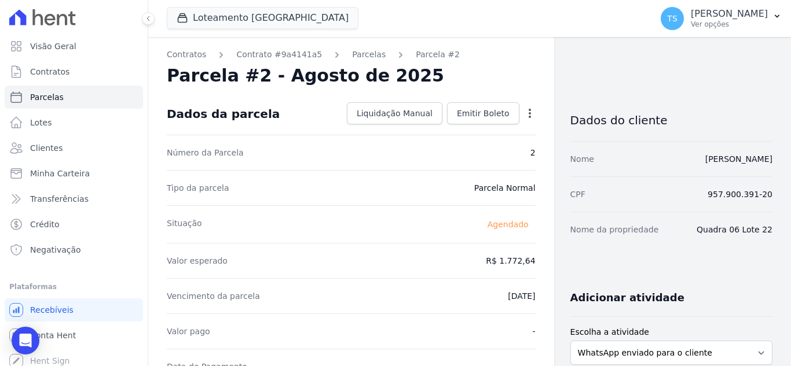
click at [527, 112] on icon "button" at bounding box center [530, 114] width 12 height 12
click at [469, 125] on link "Alterar" at bounding box center [480, 129] width 102 height 21
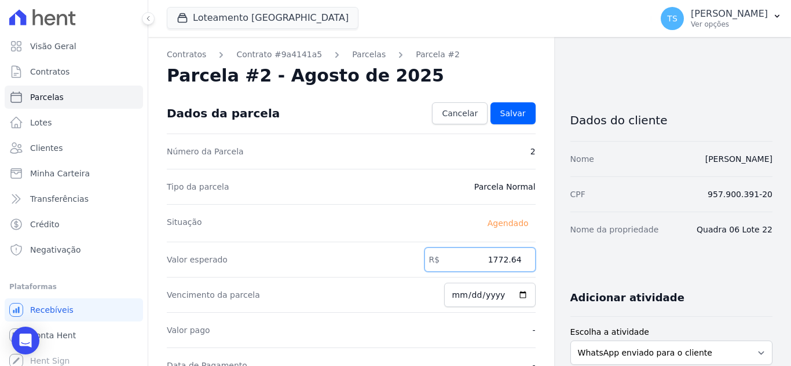
click at [472, 265] on input "1772.64" at bounding box center [479, 260] width 111 height 24
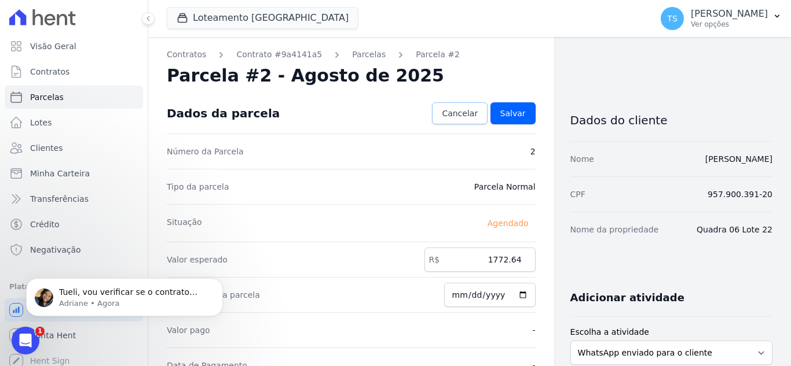
click at [468, 112] on span "Cancelar" at bounding box center [460, 114] width 36 height 12
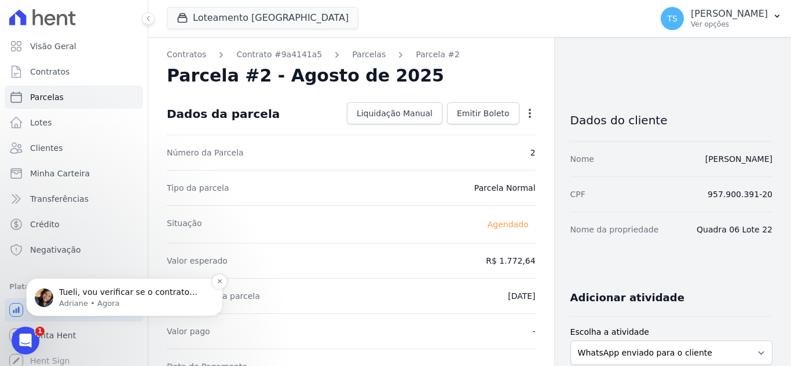
click at [136, 296] on p "Tueli, vou verificar se o contrato possui correção monetaria configurada. Um mo…" at bounding box center [133, 293] width 149 height 12
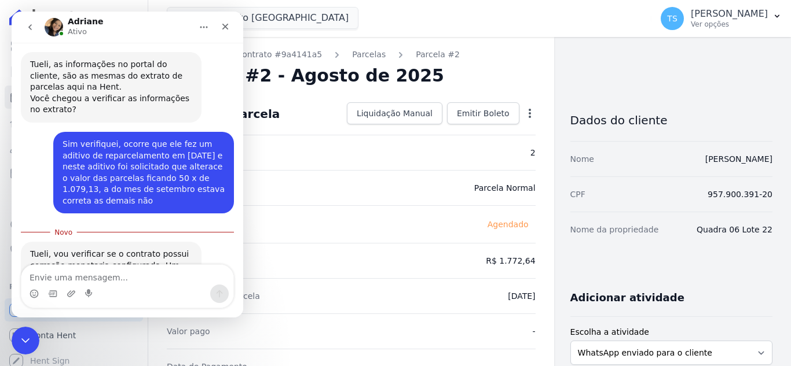
scroll to position [993, 0]
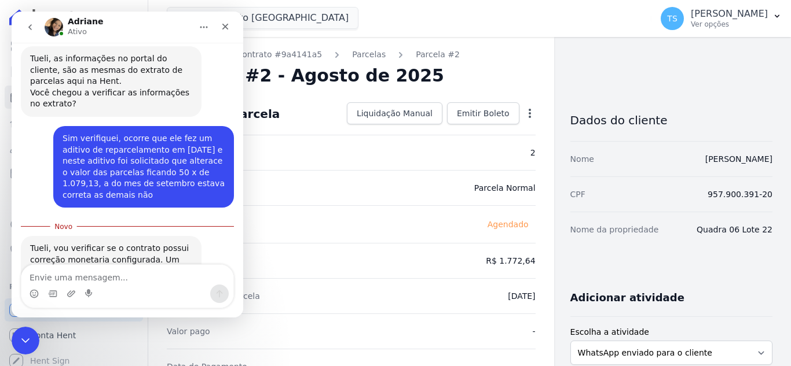
click at [80, 275] on textarea "Envie uma mensagem..." at bounding box center [127, 275] width 212 height 20
type textarea "Ta bom"
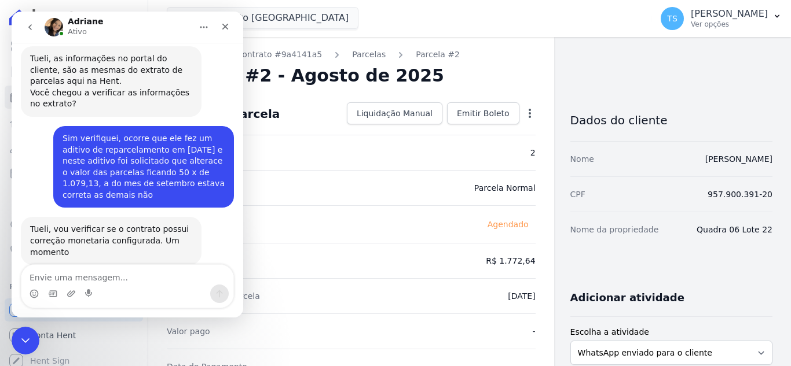
scroll to position [1008, 0]
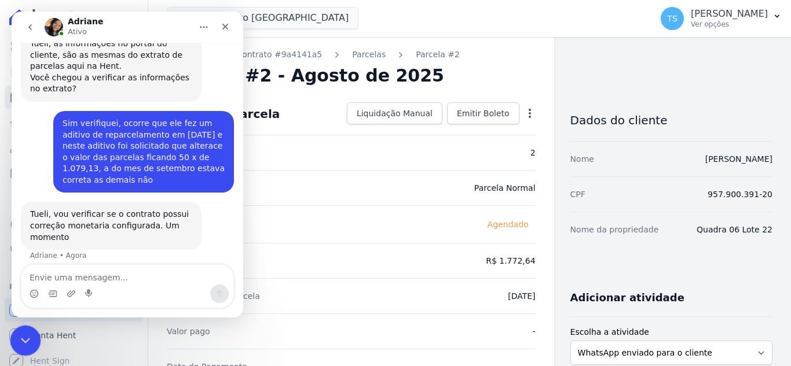
click at [33, 330] on div "Encerramento do Messenger da Intercom" at bounding box center [24, 339] width 28 height 28
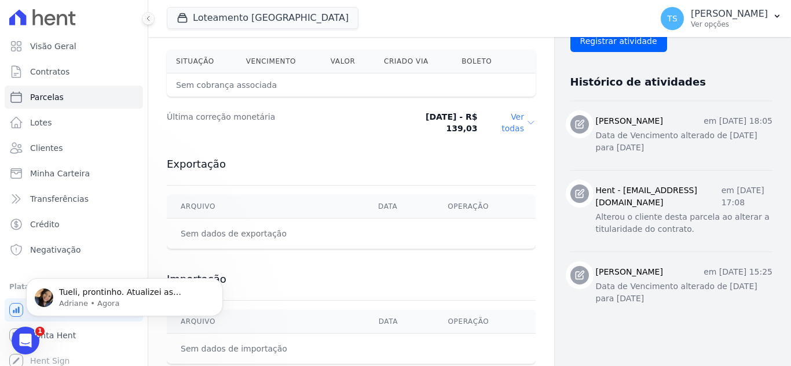
scroll to position [1077, 0]
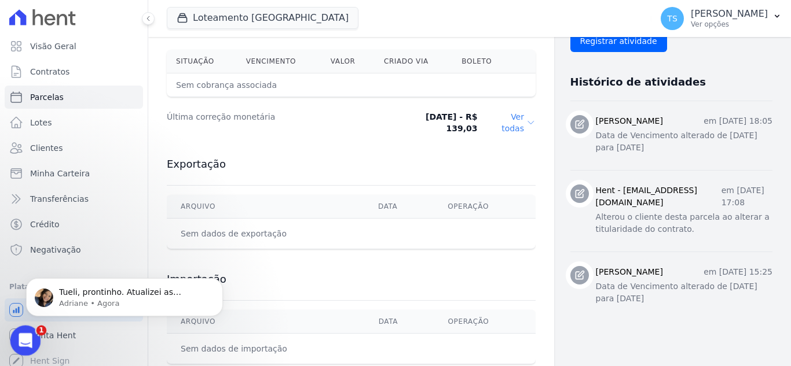
click at [25, 330] on div "Abertura do Messenger da Intercom" at bounding box center [24, 339] width 38 height 38
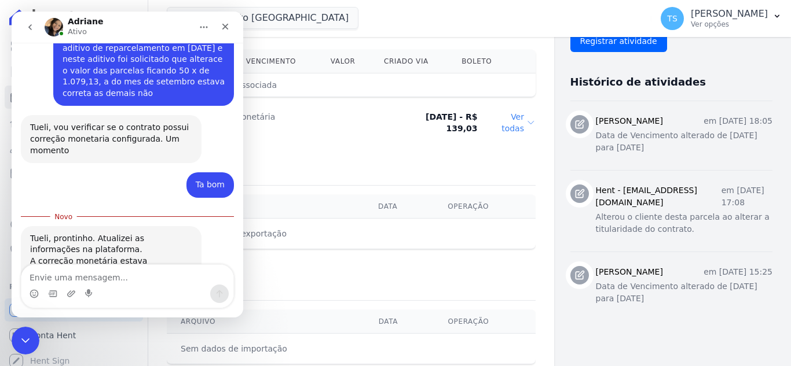
scroll to position [1096, 0]
click at [131, 289] on div "Messenger da Intercom" at bounding box center [127, 294] width 212 height 19
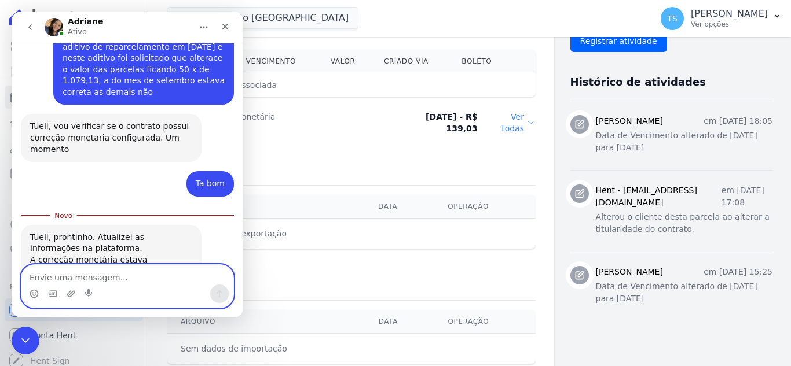
click at [127, 278] on textarea "Envie uma mensagem..." at bounding box center [127, 275] width 212 height 20
type textarea "Ah entendi"
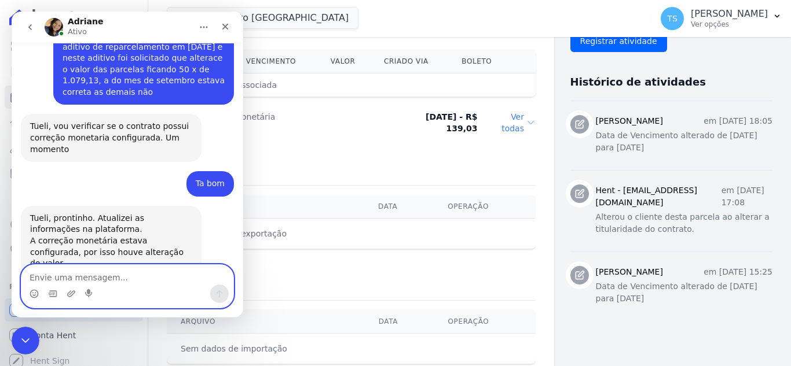
scroll to position [1111, 0]
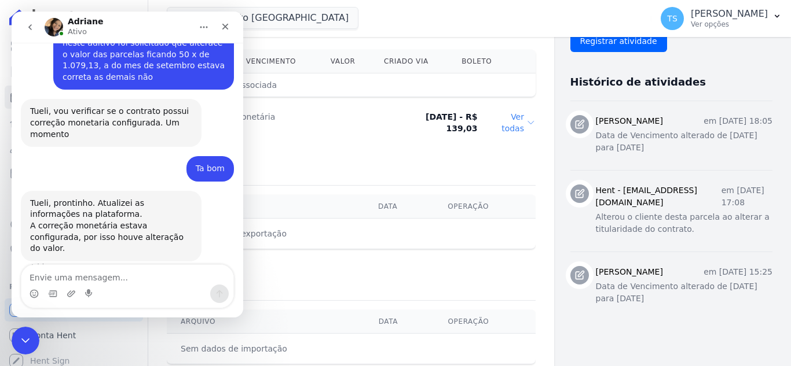
click at [344, 17] on div "Loteamento [GEOGRAPHIC_DATA] Você possui apenas um empreendimento Aplicar" at bounding box center [407, 18] width 480 height 38
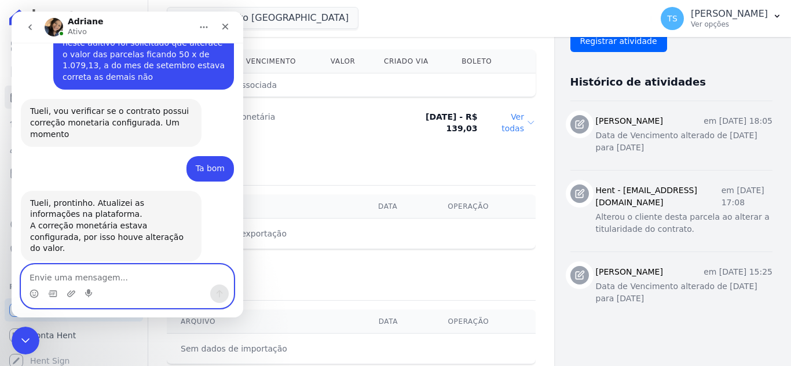
click at [89, 276] on textarea "Envie uma mensagem..." at bounding box center [127, 275] width 212 height 20
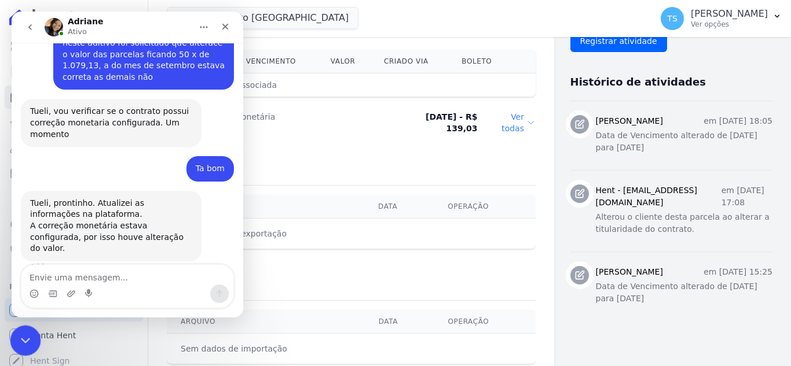
click at [31, 329] on div "Encerramento do Messenger da Intercom" at bounding box center [24, 339] width 28 height 28
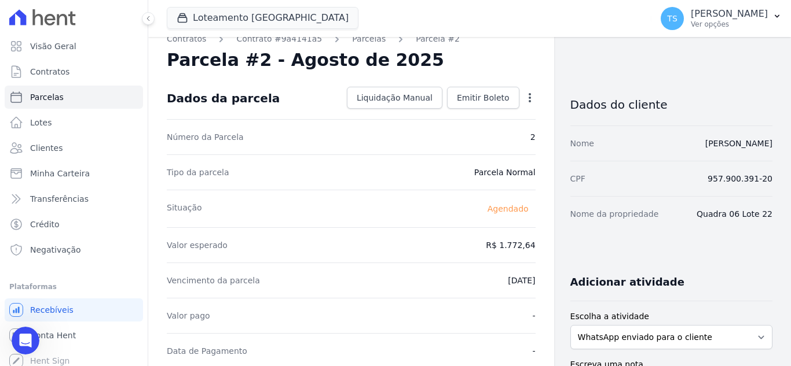
scroll to position [0, 0]
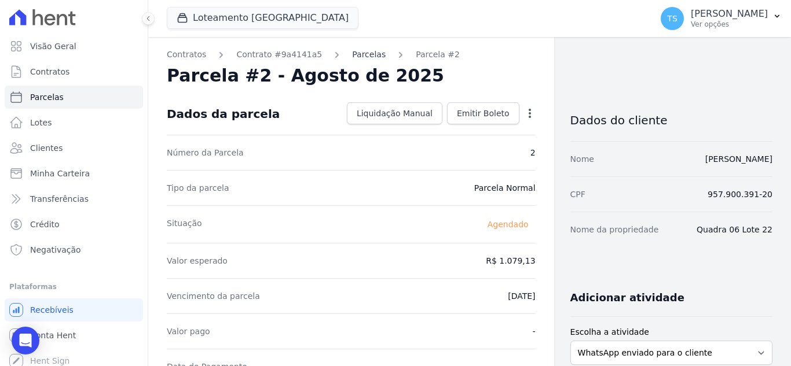
click at [353, 55] on link "Parcelas" at bounding box center [369, 55] width 34 height 12
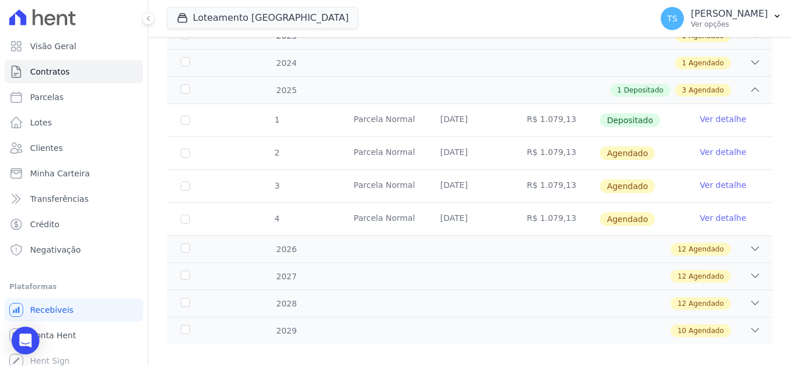
scroll to position [232, 0]
click at [752, 238] on div "2026 12 Agendado" at bounding box center [469, 248] width 605 height 27
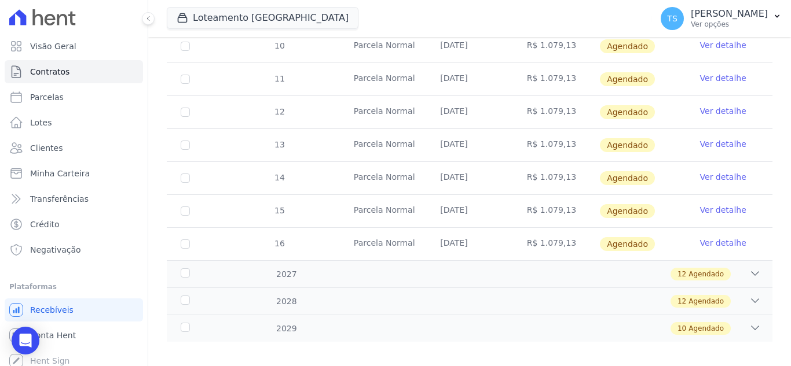
scroll to position [630, 0]
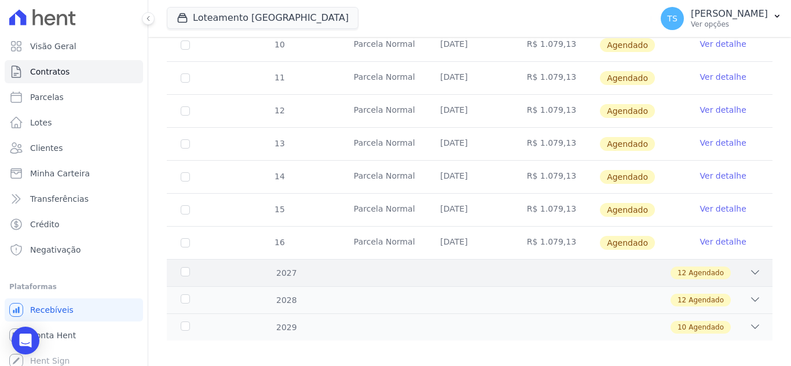
click at [751, 271] on icon at bounding box center [755, 272] width 8 height 3
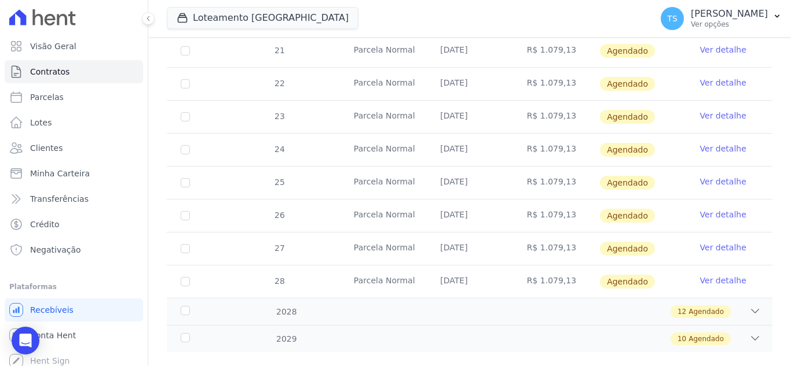
scroll to position [1026, 0]
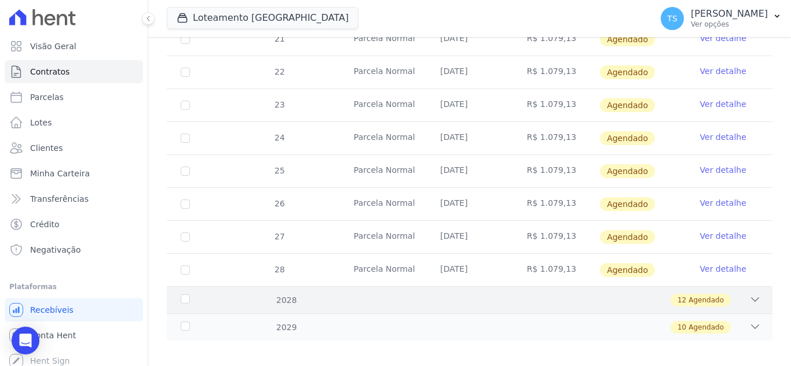
click at [749, 294] on icon at bounding box center [755, 300] width 12 height 12
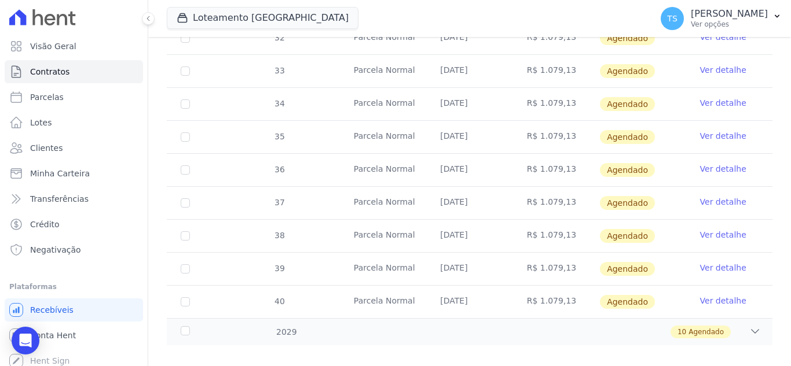
scroll to position [1422, 0]
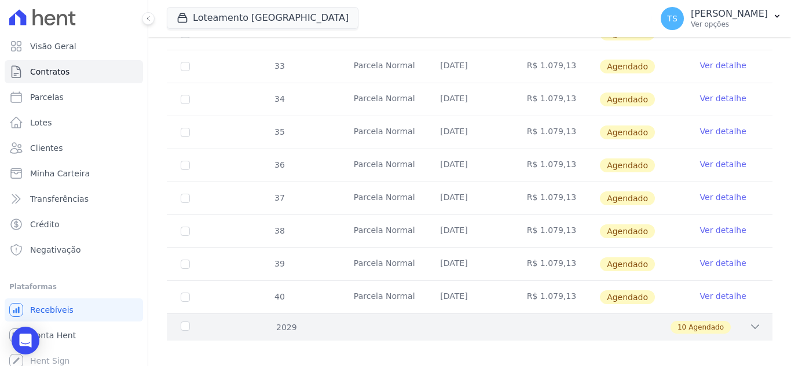
click at [749, 321] on icon at bounding box center [755, 327] width 12 height 12
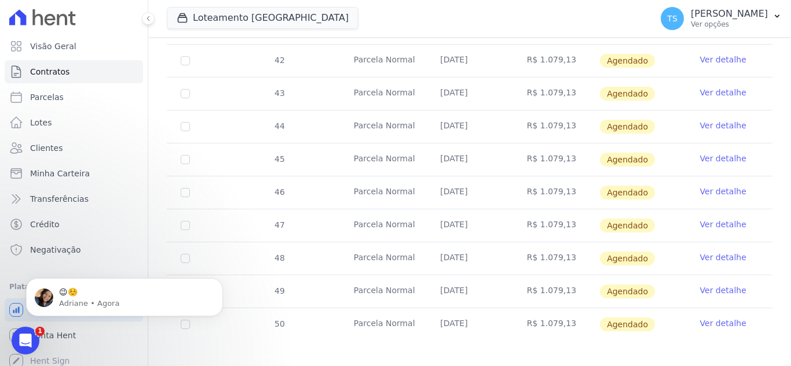
scroll to position [0, 0]
click at [102, 300] on p "Adriane • Agora" at bounding box center [133, 304] width 149 height 10
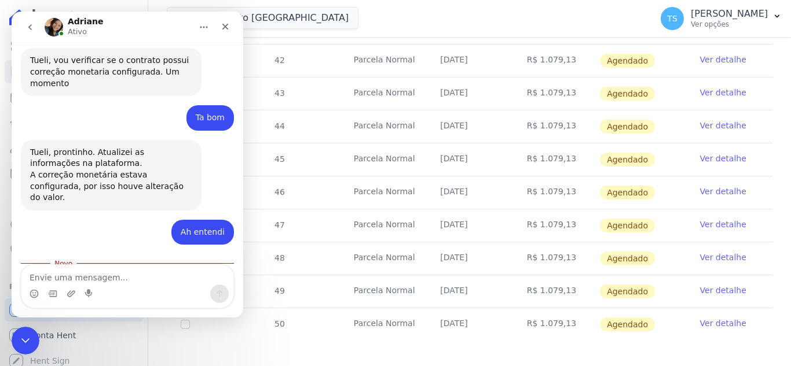
scroll to position [1165, 0]
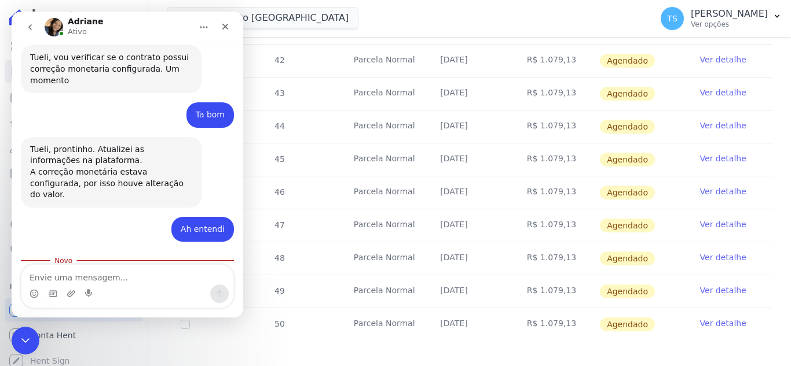
click at [91, 278] on textarea "Envie uma mensagem..." at bounding box center [127, 275] width 212 height 20
type textarea "Obrigada"
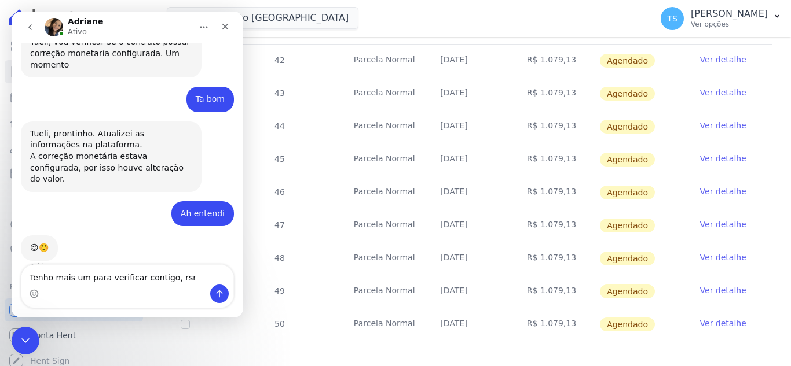
type textarea "Tenho mais um para verificar contigo, rsrs"
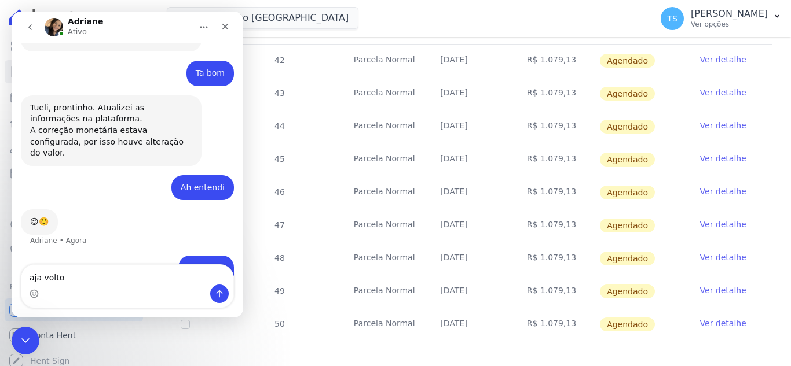
type textarea "Jaja volto"
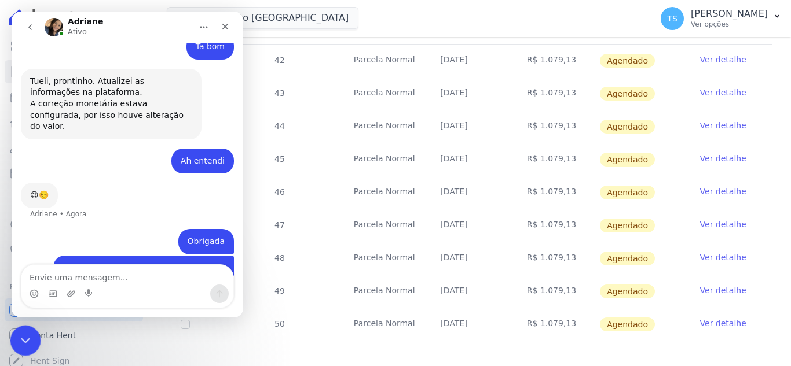
click at [24, 335] on icon "Encerramento do Messenger da Intercom" at bounding box center [24, 339] width 14 height 14
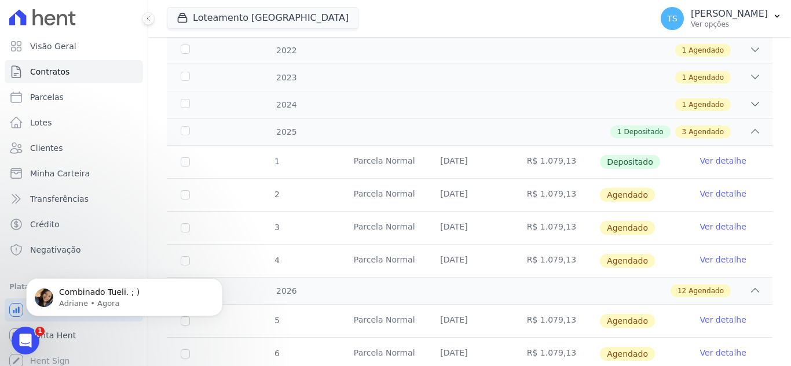
scroll to position [131, 0]
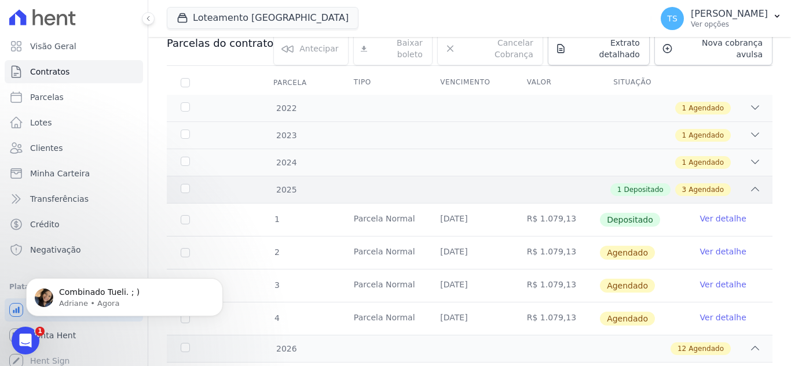
click at [751, 188] on icon at bounding box center [755, 189] width 8 height 3
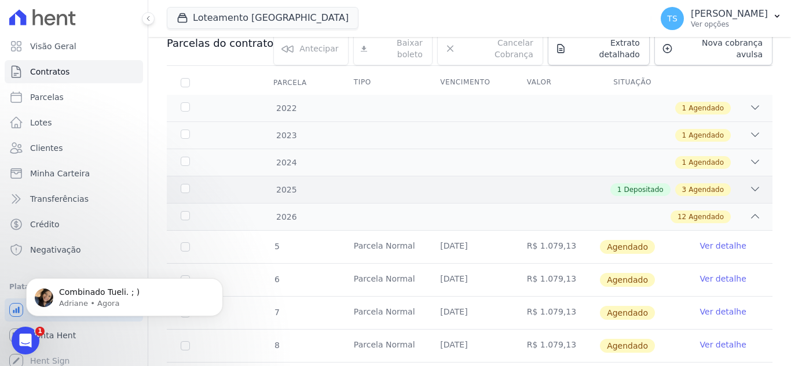
click at [749, 183] on icon at bounding box center [755, 189] width 12 height 12
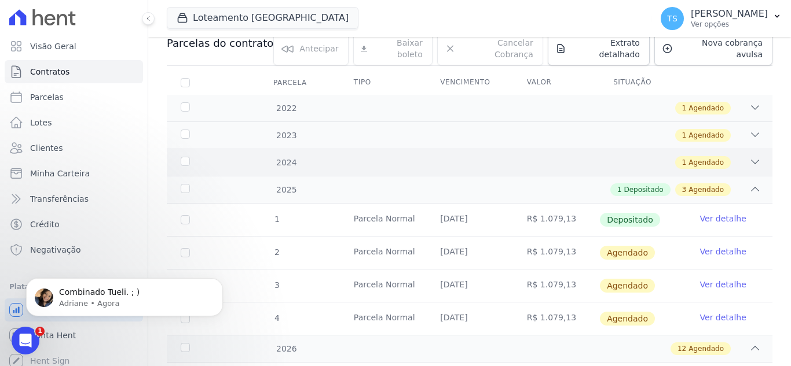
click at [749, 156] on icon at bounding box center [755, 162] width 12 height 12
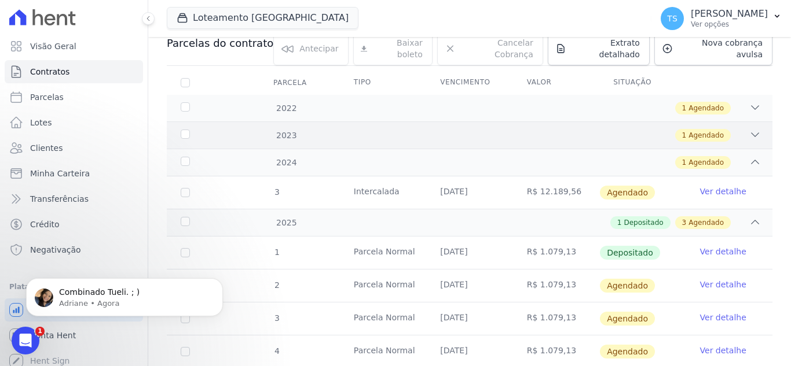
click at [749, 129] on icon at bounding box center [755, 135] width 12 height 12
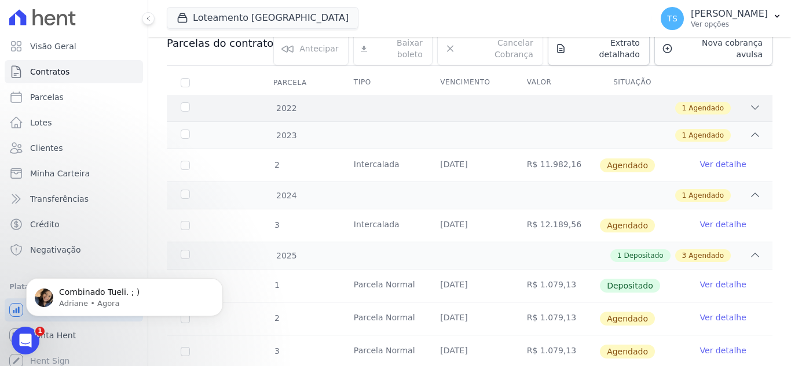
click at [749, 102] on icon at bounding box center [755, 108] width 12 height 12
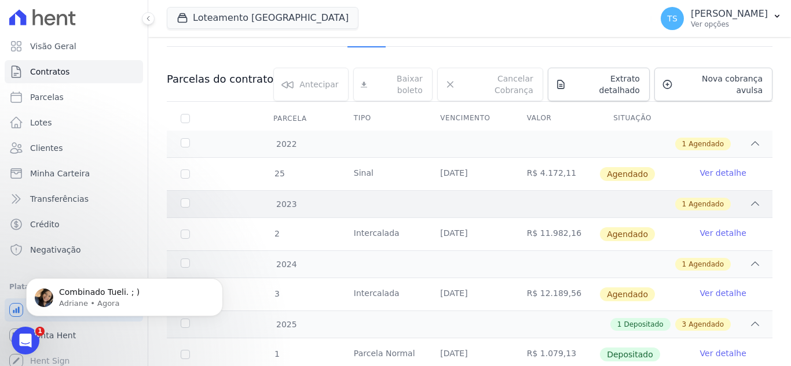
scroll to position [116, 0]
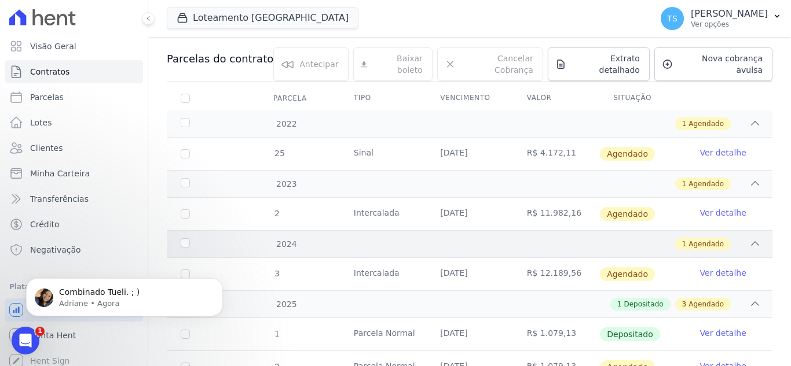
click at [625, 238] on div "1 Agendado" at bounding box center [498, 244] width 523 height 13
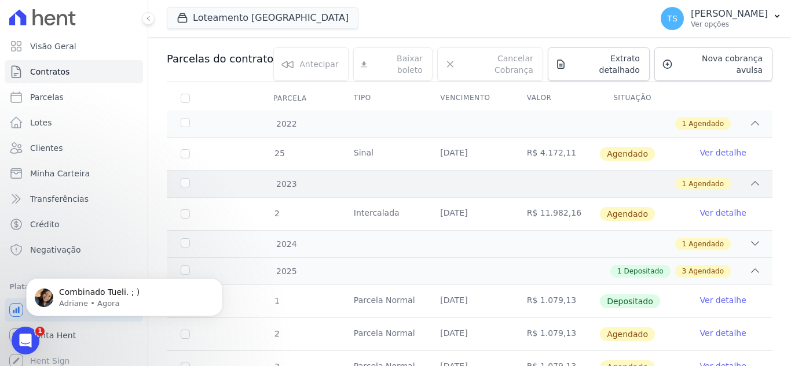
click at [749, 178] on icon at bounding box center [755, 184] width 12 height 12
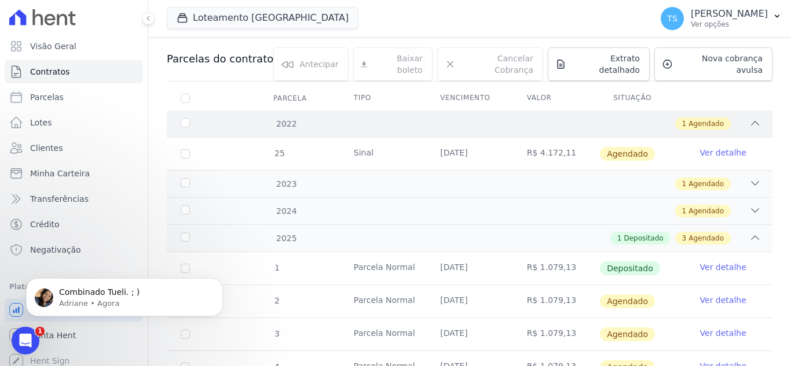
click at [751, 117] on icon at bounding box center [755, 123] width 12 height 12
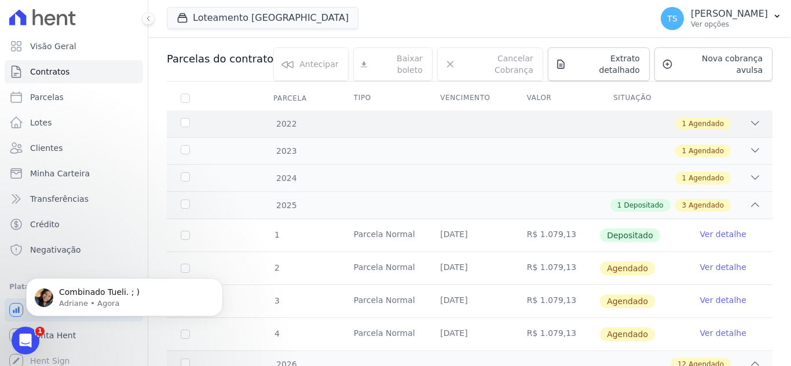
click at [751, 117] on icon at bounding box center [755, 123] width 12 height 12
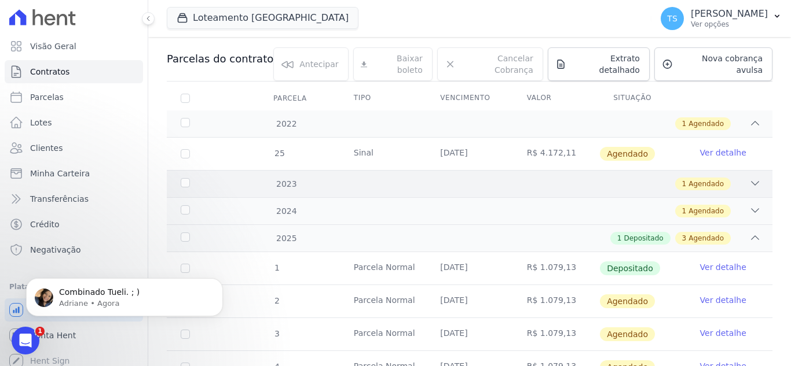
click at [750, 178] on icon at bounding box center [755, 184] width 12 height 12
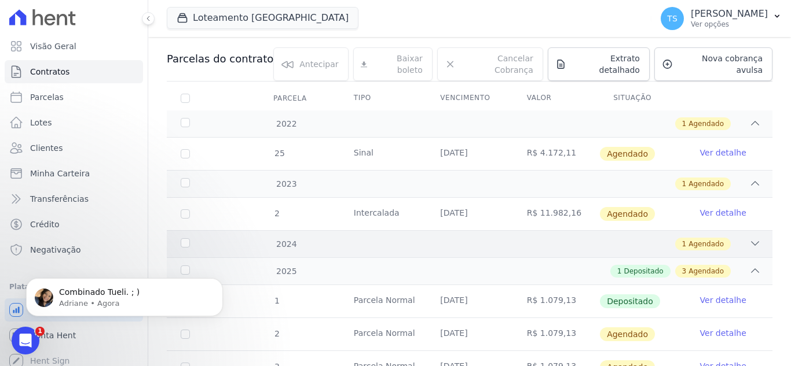
click at [749, 238] on icon at bounding box center [755, 244] width 12 height 12
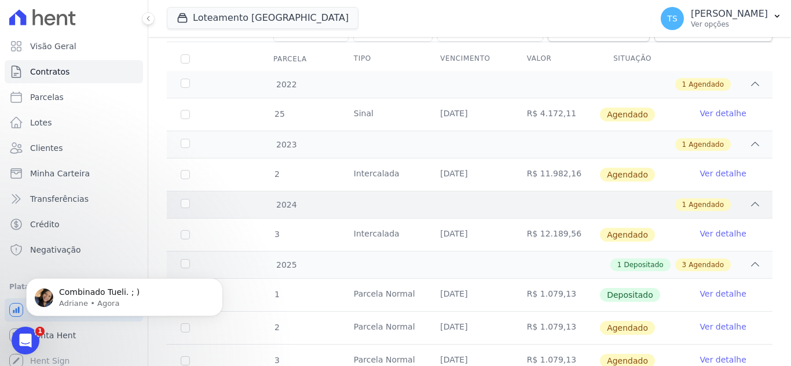
scroll to position [174, 0]
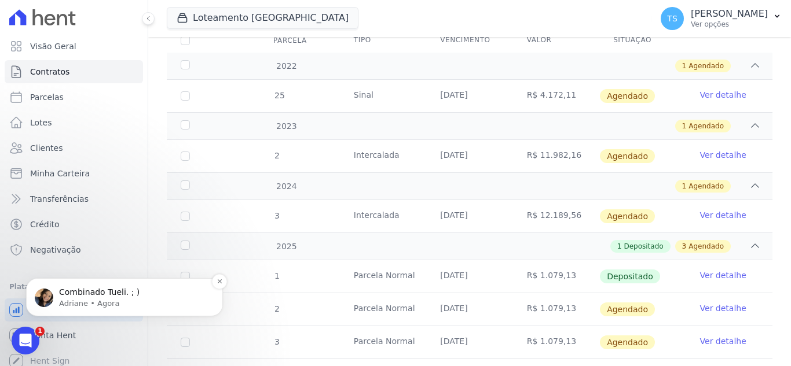
click at [105, 288] on p "Combinado Tueli. ; )" at bounding box center [133, 293] width 149 height 12
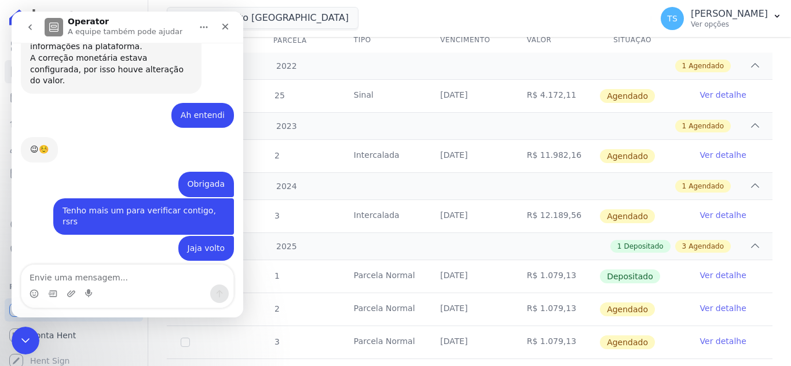
scroll to position [1287, 0]
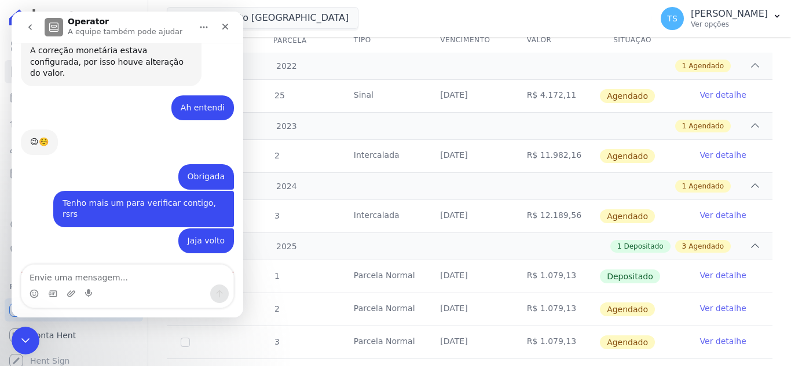
click at [122, 273] on textarea "Envie uma mensagem..." at bounding box center [127, 275] width 212 height 20
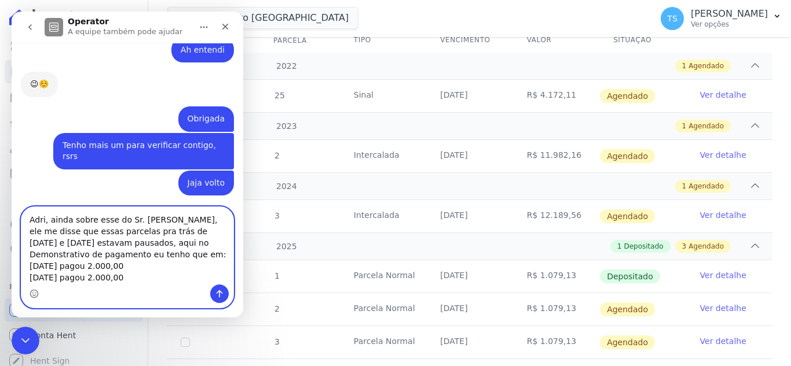
scroll to position [1356, 0]
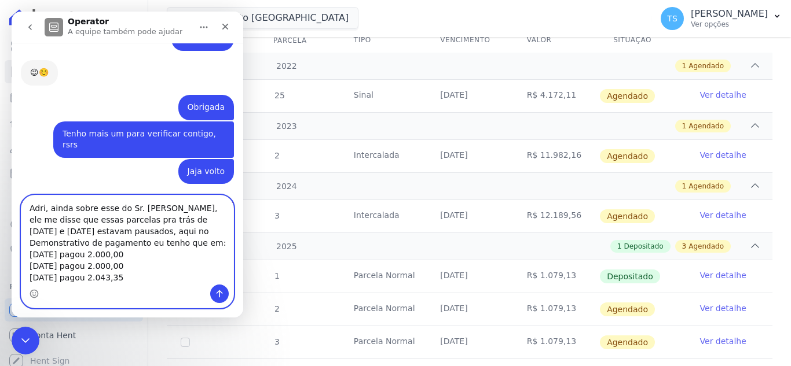
drag, startPoint x: 35, startPoint y: 277, endPoint x: 52, endPoint y: 277, distance: 16.8
click at [36, 277] on textarea "Adri, ainda sobre esse do Sr. Edvaney, ele me disse que essas parcelas pra trás…" at bounding box center [127, 240] width 212 height 89
click at [158, 279] on textarea "Adri, ainda sobre esse do Sr. Edvaney, ele me disse que essas parcelas pra trás…" at bounding box center [127, 240] width 212 height 89
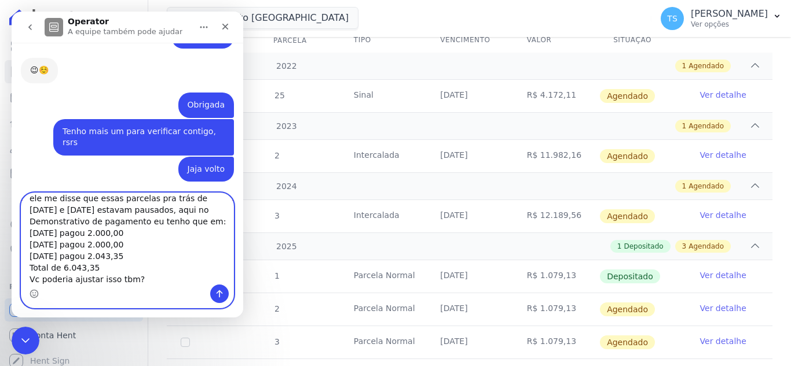
scroll to position [0, 0]
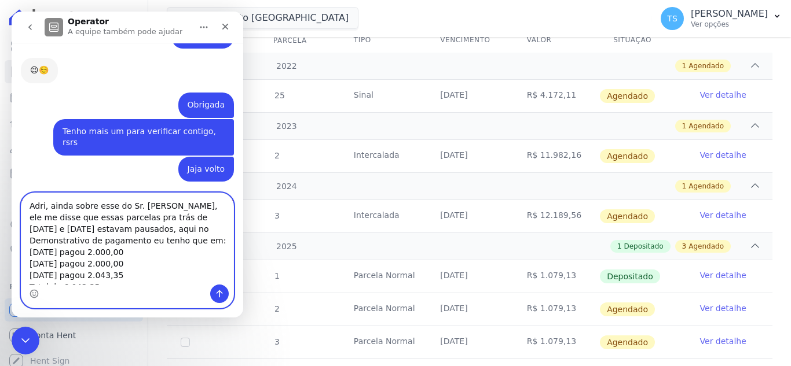
click at [153, 219] on textarea "Adri, ainda sobre esse do Sr. Edvaney, ele me disse que essas parcelas pra trás…" at bounding box center [127, 238] width 212 height 91
click at [121, 229] on textarea "Adri, ainda sobre esse do Sr. Edvaney, ele me disse que essas parcelas pra trás…" at bounding box center [127, 238] width 212 height 91
type textarea "Adri, ainda sobre esse do Sr. Edvaney, ele me disse que essas parcelas pra trás…"
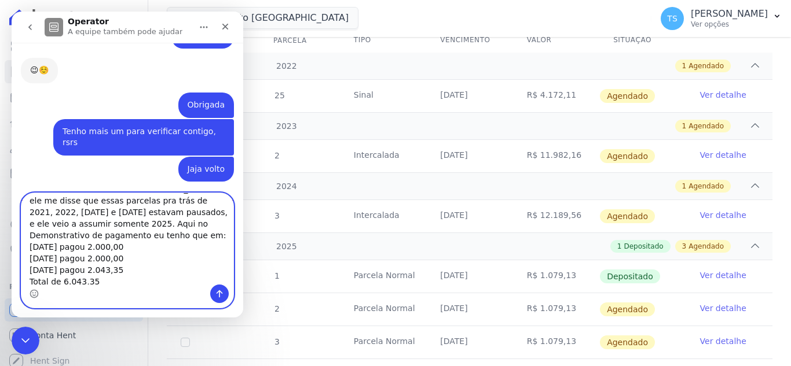
scroll to position [32, 0]
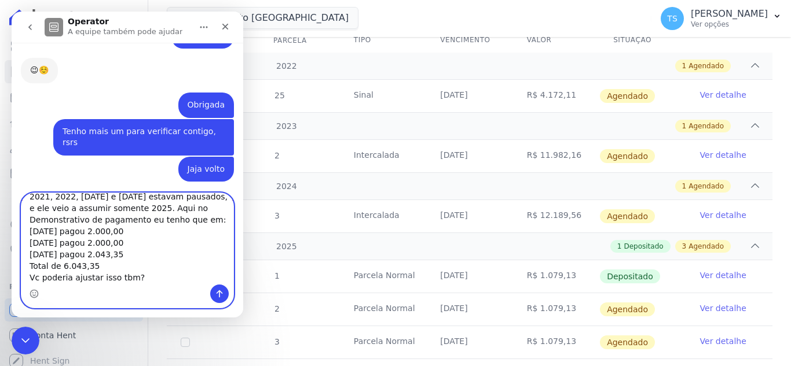
click at [145, 278] on textarea "Adri, ainda sobre esse do Sr. Edvaney, ele me disse que essas parcelas pra trás…" at bounding box center [127, 238] width 212 height 91
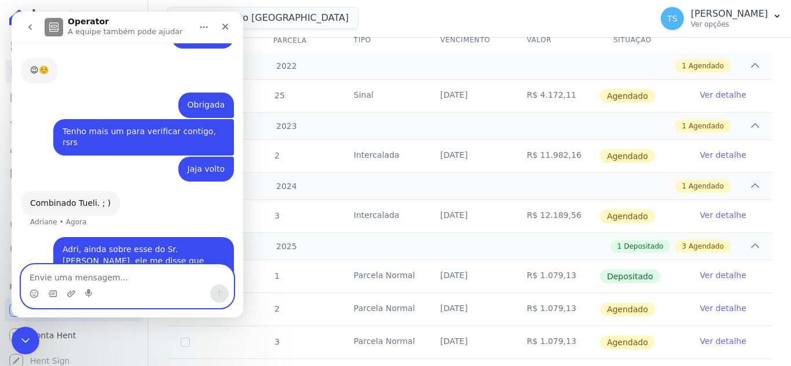
scroll to position [1416, 0]
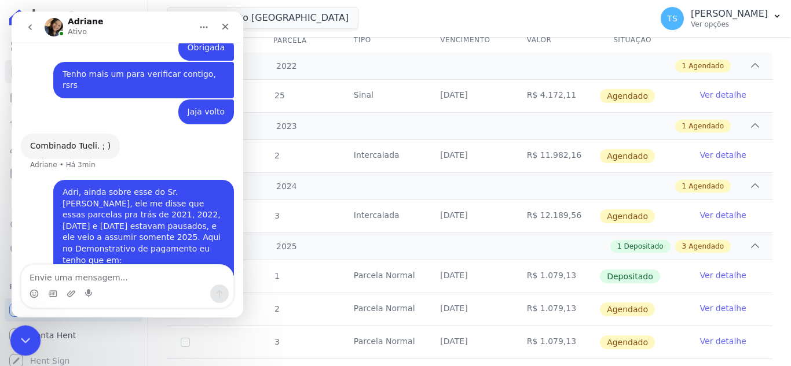
click at [31, 336] on div "Encerramento do Messenger da Intercom" at bounding box center [24, 339] width 28 height 28
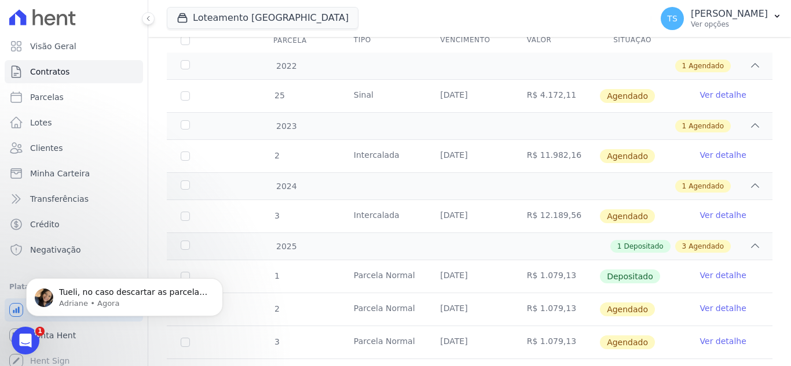
scroll to position [1461, 0]
click at [93, 302] on p "Adriane • Agora" at bounding box center [133, 304] width 149 height 10
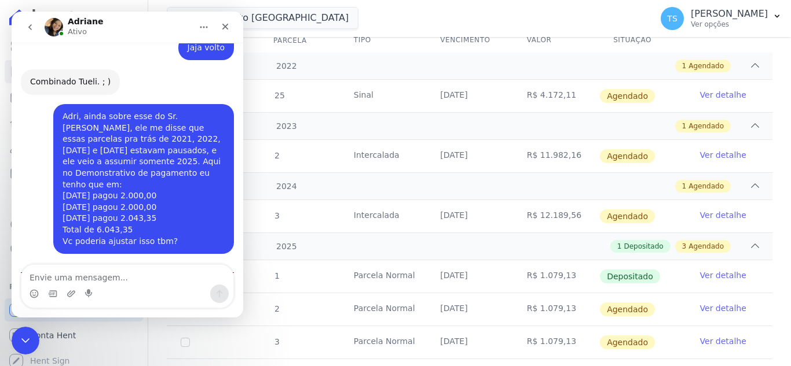
scroll to position [1481, 0]
click at [107, 278] on textarea "Envie uma mensagem..." at bounding box center [127, 275] width 212 height 20
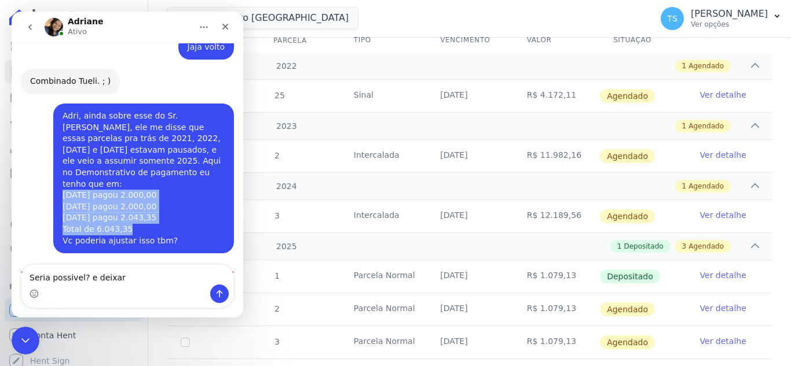
drag, startPoint x: 127, startPoint y: 148, endPoint x: 58, endPoint y: 120, distance: 74.6
click at [63, 120] on div "Adri, ainda sobre esse do Sr. Edvaney, ele me disse que essas parcelas pra trás…" at bounding box center [144, 179] width 162 height 136
copy div "10/07/2020 pagou 2.000,00 10/08/2020 pagou 2.000,00 15/09/2020 pagou 2.043,35 T…"
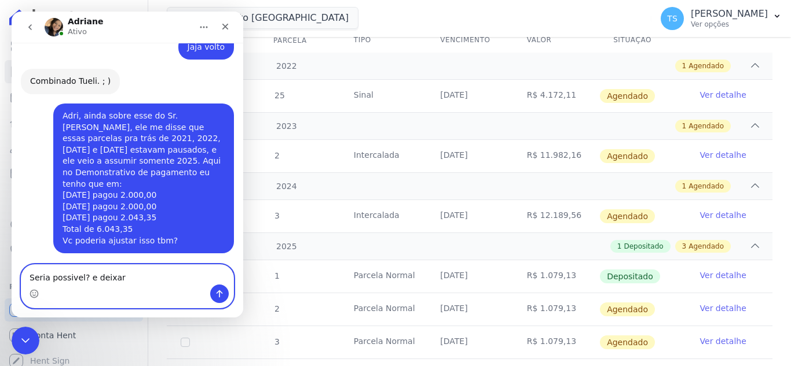
click at [133, 273] on textarea "Seria possivel? e deixar" at bounding box center [127, 275] width 212 height 20
paste textarea "10/07/2020 pagou 2.000,00 10/08/2020 pagou 2.000,00 15/09/2020 pagou 2.043,35 T…"
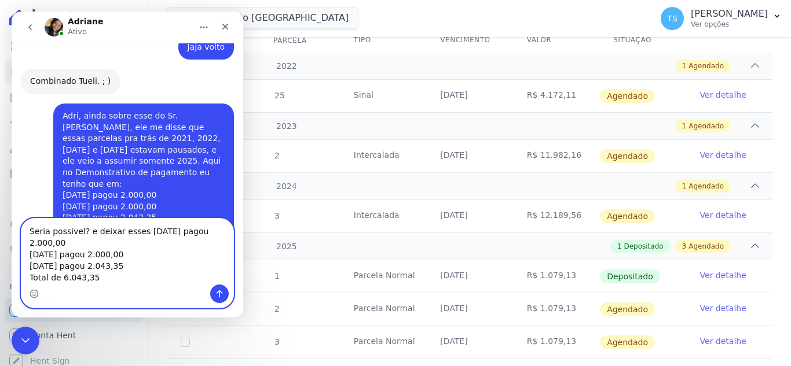
scroll to position [1527, 0]
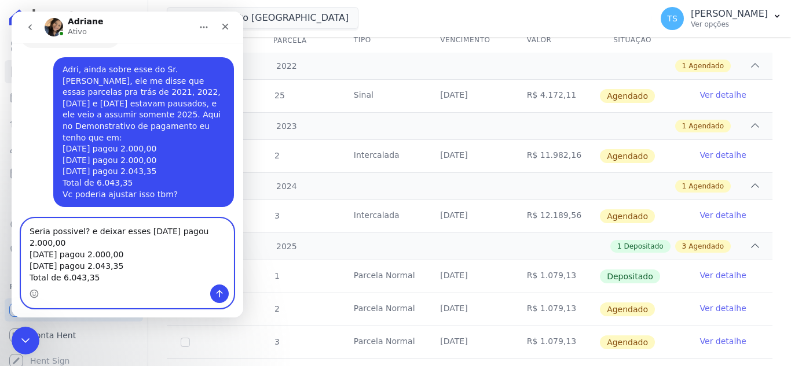
click at [134, 233] on textarea "Seria possivel? e deixar esses 10/07/2020 pagou 2.000,00 10/08/2020 pagou 2.000…" at bounding box center [127, 252] width 212 height 66
type textarea "Seria possivel? e deixar esses 10/07/2020 pagou 2.000,00 10/08/2020 pagou 2.000…"
click at [137, 235] on textarea "Seria possivel? e deixar esses 10/07/2020 pagou 2.000,00 10/08/2020 pagou 2.000…" at bounding box center [127, 252] width 212 height 66
click at [129, 281] on textarea "Seria possivel? e deixar esses 10/07/2020 pagou 2.000,00 10/08/2020 pagou 2.000…" at bounding box center [127, 252] width 212 height 66
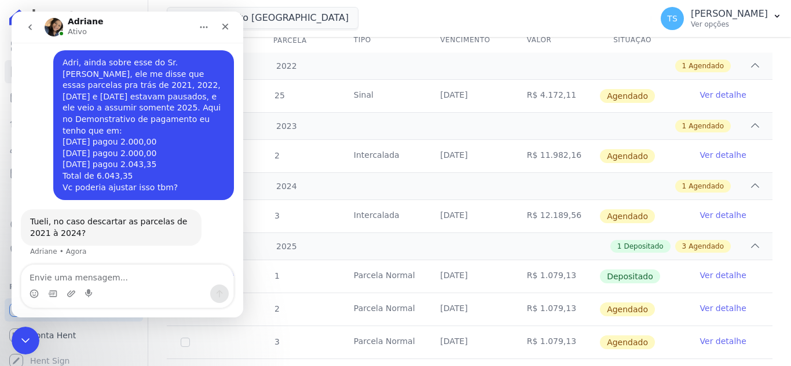
scroll to position [1541, 0]
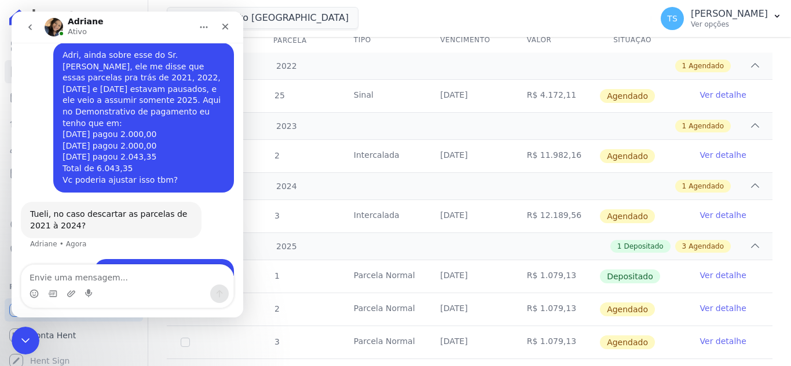
click at [159, 266] on div "Seria possivel? e deixar esses 10/07/2020 pagou 2.000,00 10/08/2020 pagou 2.000…" at bounding box center [164, 294] width 121 height 57
click at [170, 98] on div "Adri, ainda sobre esse do Sr. Edvaney, ele me disse que essas parcelas pra trás…" at bounding box center [144, 118] width 162 height 136
click at [172, 94] on div "Adri, ainda sobre esse do Sr. Edvaney, ele me disse que essas parcelas pra trás…" at bounding box center [144, 118] width 162 height 136
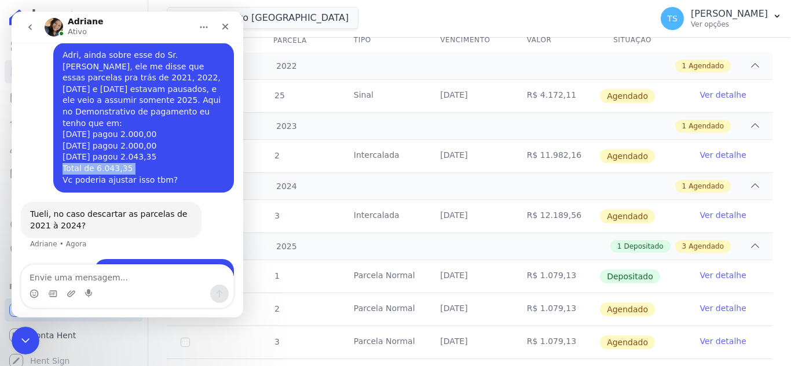
click at [172, 94] on div "Adri, ainda sobre esse do Sr. Edvaney, ele me disse que essas parcelas pra trás…" at bounding box center [144, 118] width 162 height 136
click at [203, 28] on icon "Início" at bounding box center [204, 28] width 8 height 2
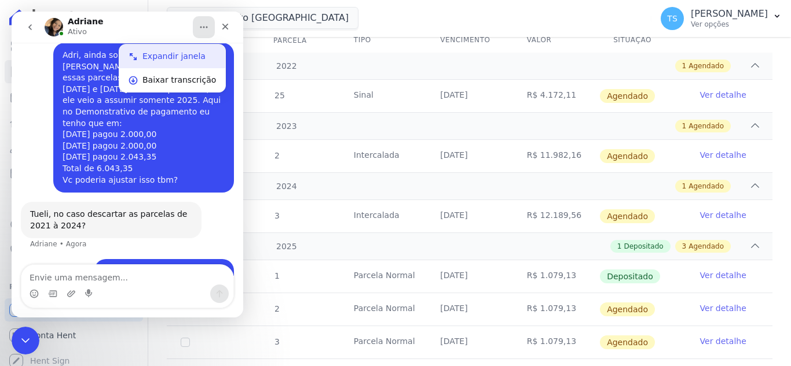
click at [185, 60] on div "Expandir janela" at bounding box center [179, 56] width 74 height 12
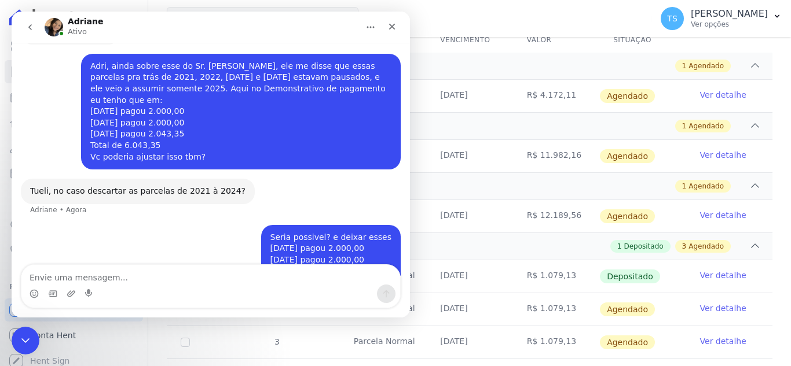
scroll to position [1325, 0]
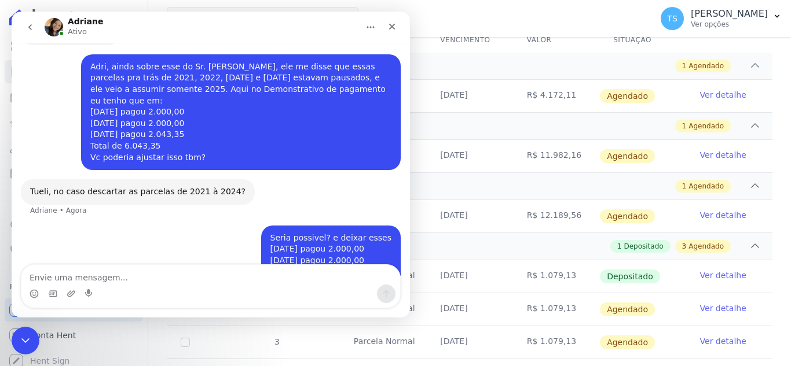
click at [369, 24] on icon "Início" at bounding box center [370, 27] width 9 height 9
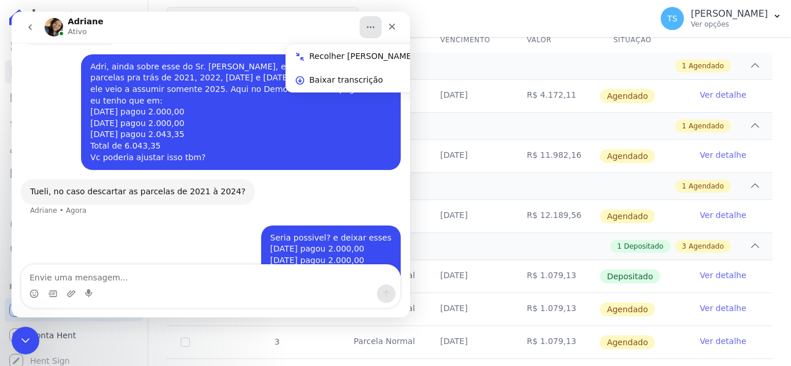
click at [320, 58] on div "Recolher janela" at bounding box center [361, 56] width 105 height 12
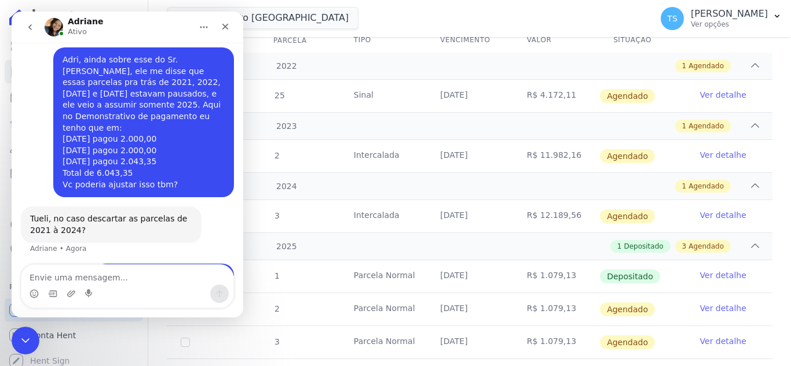
scroll to position [1541, 0]
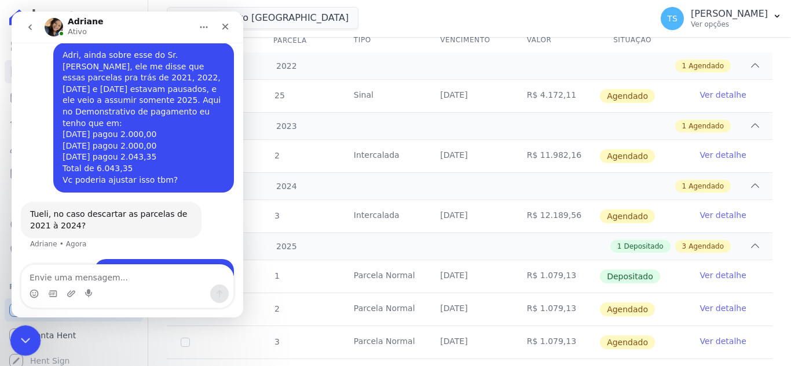
click at [24, 332] on icon "Encerramento do Messenger da Intercom" at bounding box center [24, 339] width 14 height 14
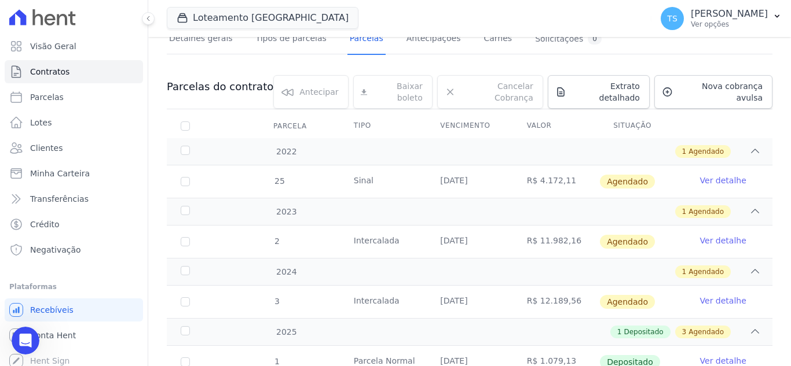
scroll to position [116, 0]
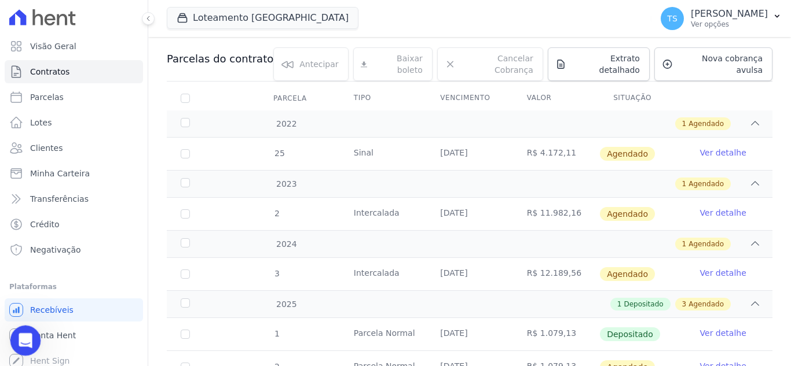
click at [34, 336] on div "Abertura do Messenger da Intercom" at bounding box center [24, 339] width 38 height 38
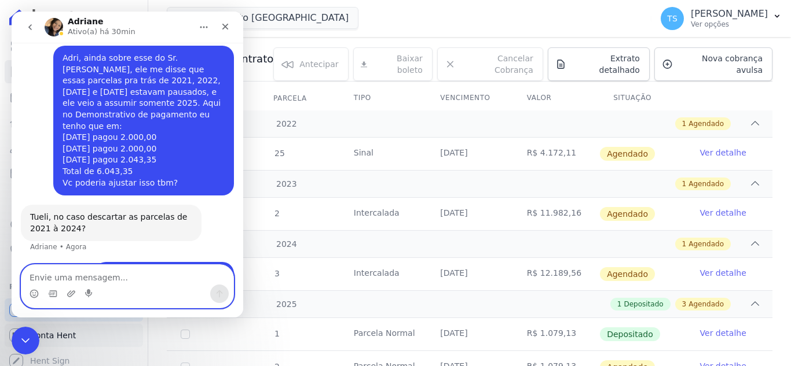
scroll to position [1541, 0]
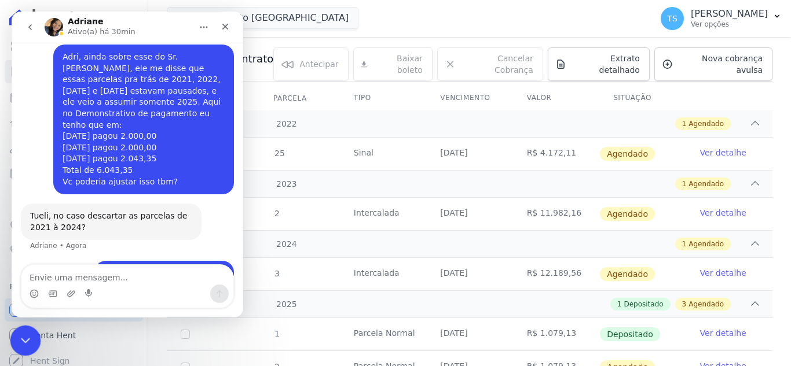
click at [25, 330] on div "Encerramento do Messenger da Intercom" at bounding box center [24, 339] width 28 height 28
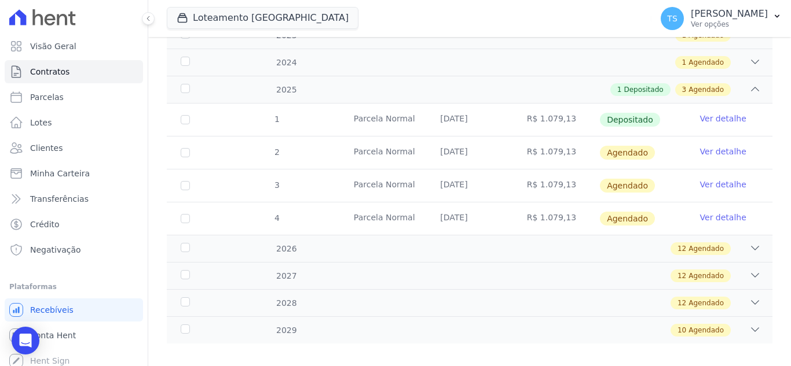
scroll to position [234, 0]
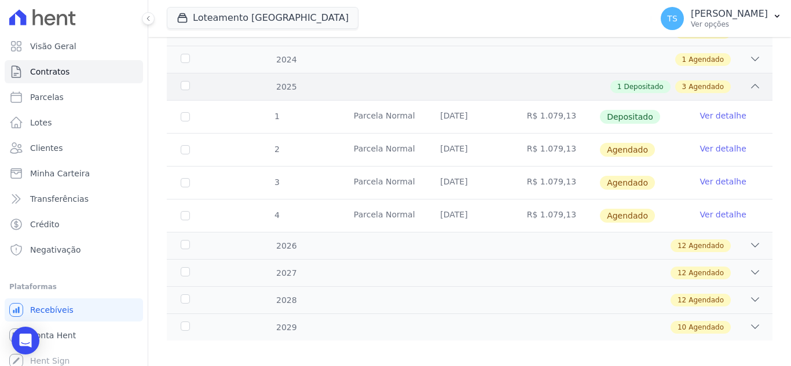
click at [749, 80] on icon at bounding box center [755, 86] width 12 height 12
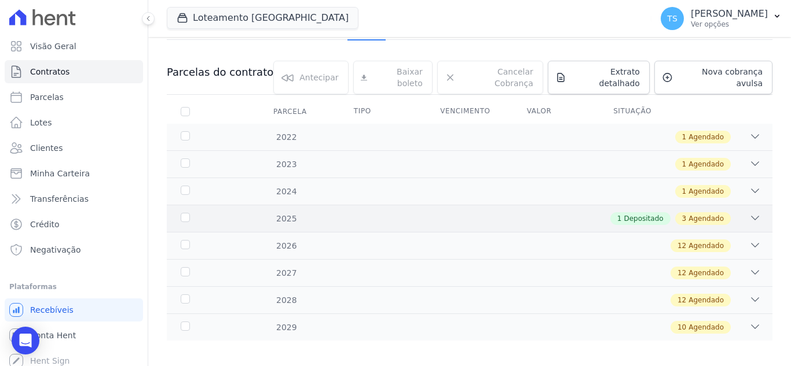
click at [749, 212] on icon at bounding box center [755, 218] width 12 height 12
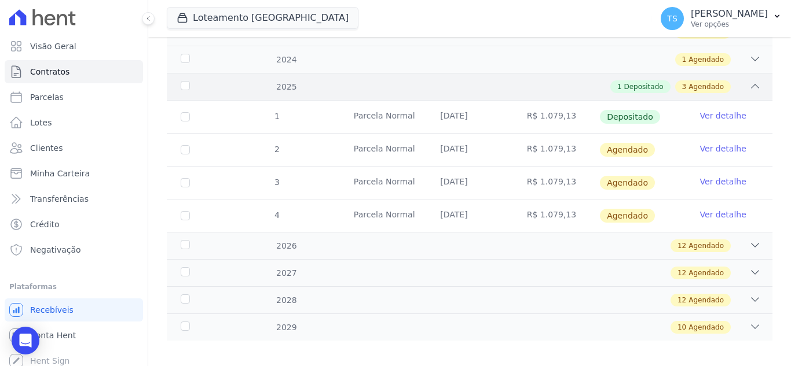
click at [750, 80] on icon at bounding box center [755, 86] width 12 height 12
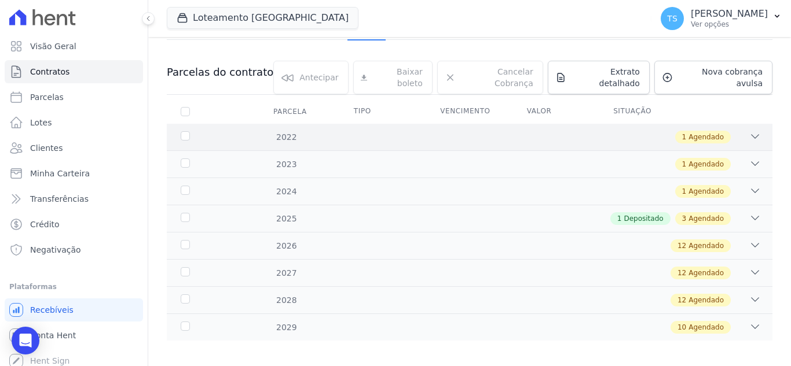
click at [751, 135] on icon at bounding box center [755, 136] width 8 height 3
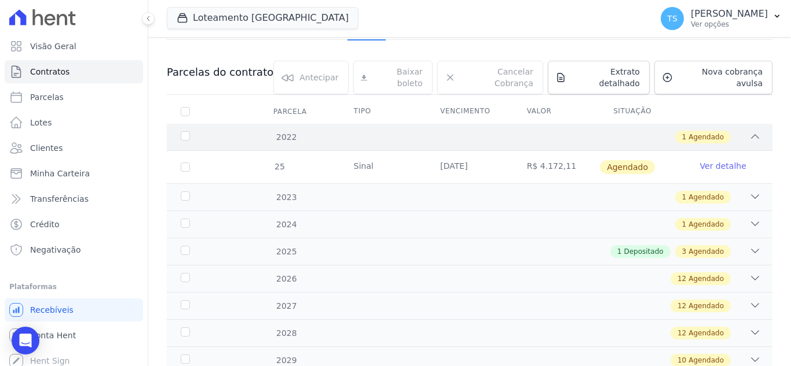
scroll to position [135, 0]
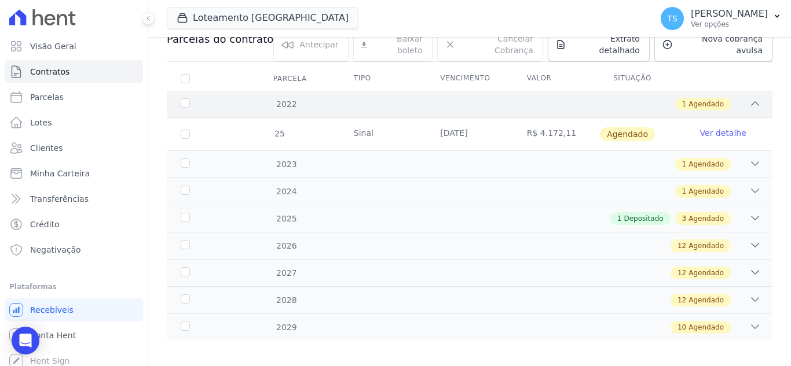
click at [749, 98] on icon at bounding box center [755, 104] width 12 height 12
